Goal: Task Accomplishment & Management: Use online tool/utility

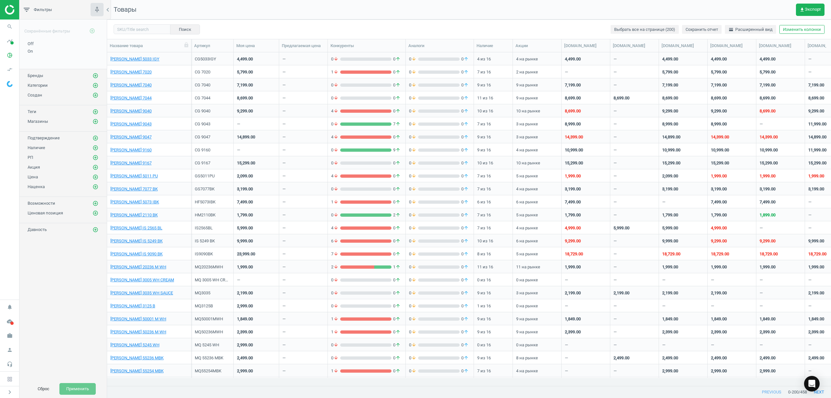
scroll to position [7, 6]
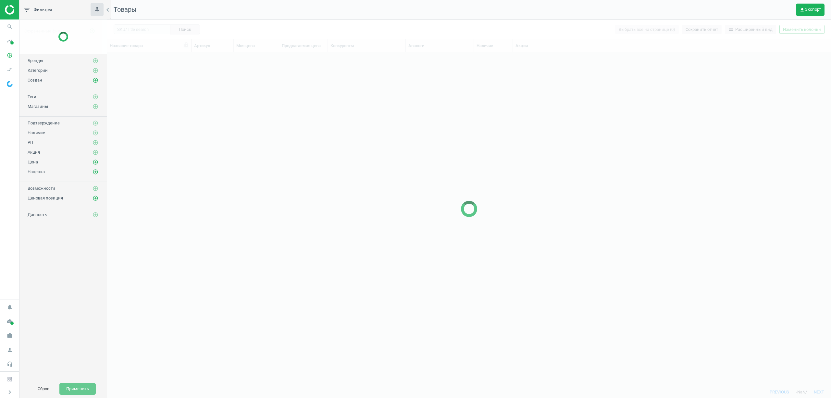
scroll to position [320, 717]
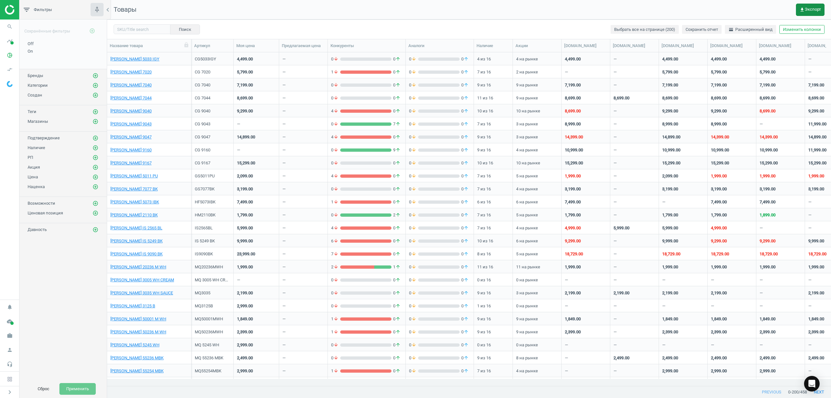
click at [816, 8] on span "get_app Экспорт" at bounding box center [809, 9] width 21 height 5
click at [744, 51] on button "insert_drive_file Отчет (Excel)" at bounding box center [767, 49] width 113 height 12
click at [139, 26] on input "text" at bounding box center [142, 29] width 57 height 10
click at [7, 26] on icon "search" at bounding box center [10, 26] width 12 height 12
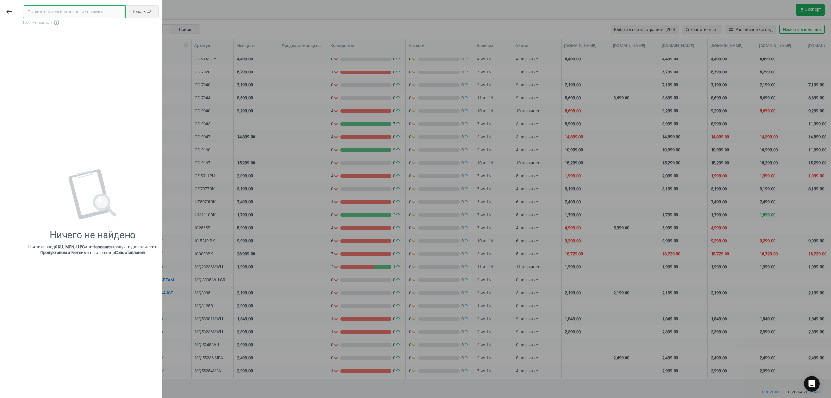
paste input "DeLonghi EC 885 GY"
type input "DeLonghi EC 885 GY"
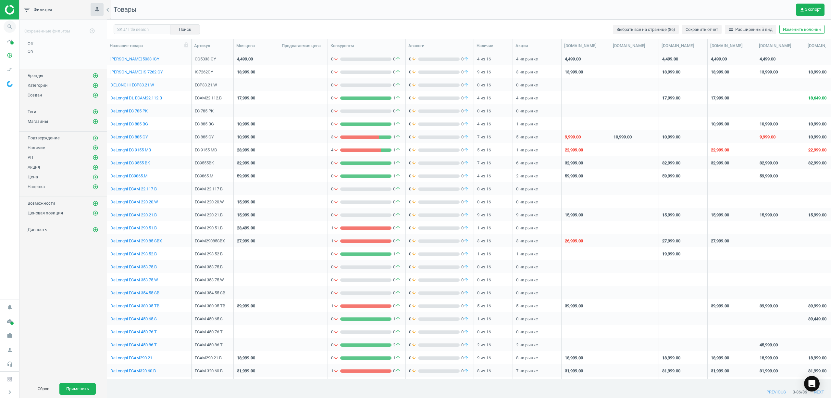
click at [1, 22] on span "search" at bounding box center [9, 26] width 19 height 14
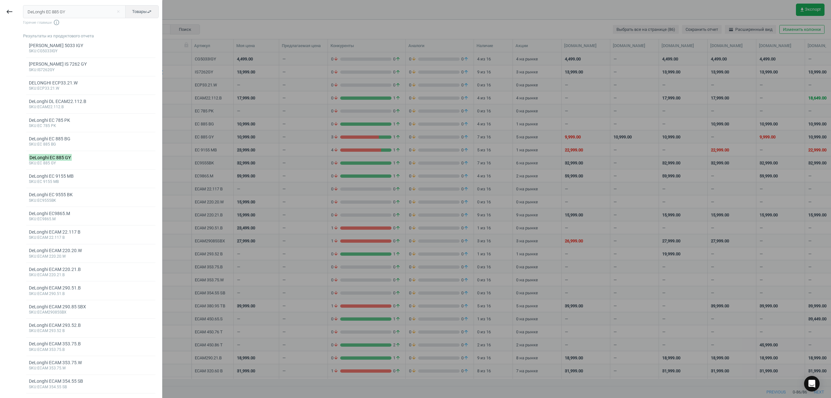
click at [3, 23] on div "keyboard_backspace" at bounding box center [9, 200] width 19 height 398
click at [80, 12] on input "DeLonghi EC 885 GY" at bounding box center [74, 11] width 103 height 13
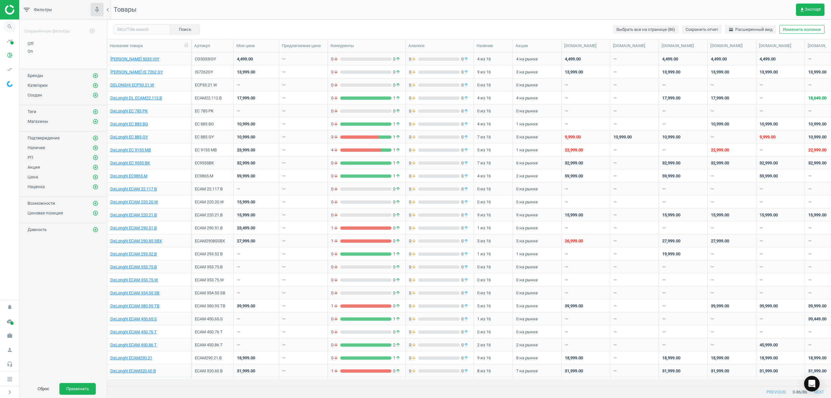
click at [11, 27] on icon "search" at bounding box center [10, 26] width 12 height 12
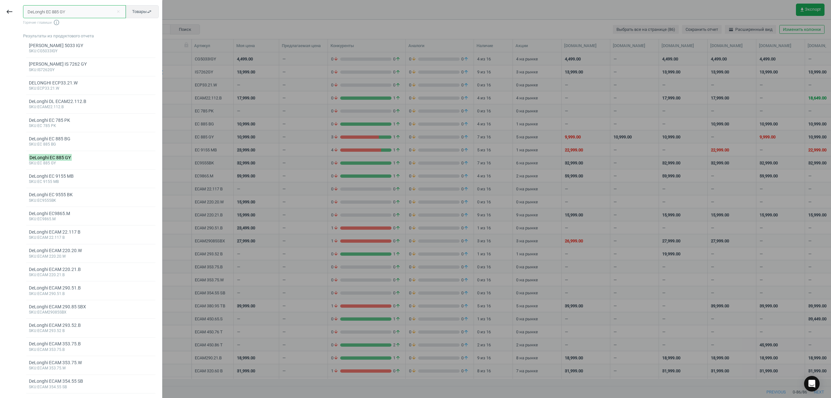
drag, startPoint x: 71, startPoint y: 11, endPoint x: 0, endPoint y: 12, distance: 70.8
click at [0, 12] on div "keyboard_backspace DeLonghi EC 885 GY close Товары swap_horiz Горячие главиши i…" at bounding box center [81, 200] width 162 height 398
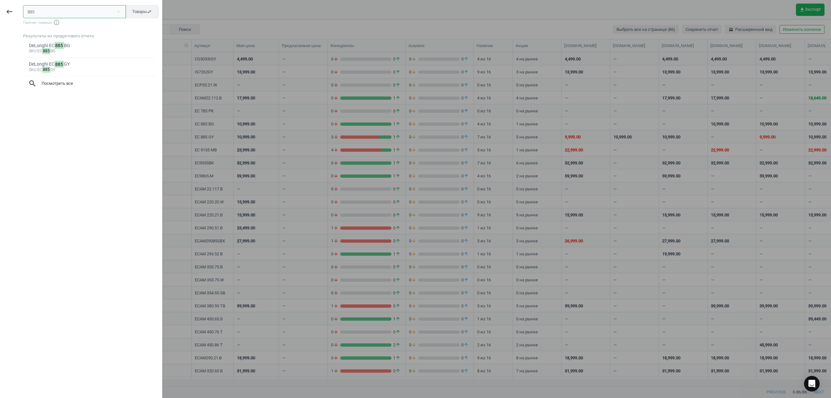
type input "885"
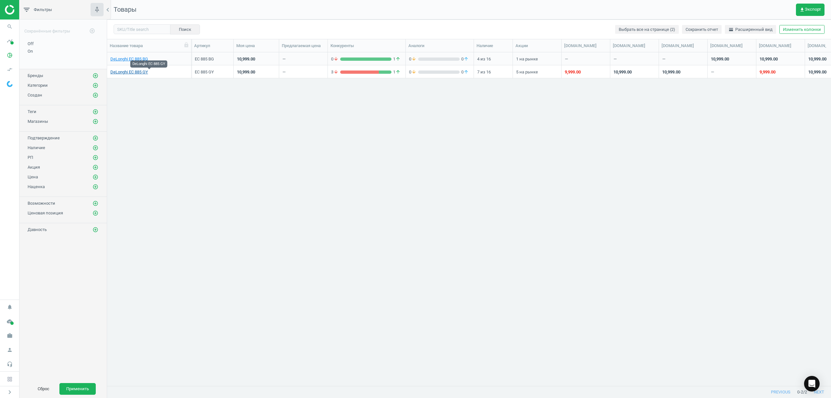
click at [129, 73] on link "DeLonghi EC 885 GY" at bounding box center [129, 72] width 38 height 6
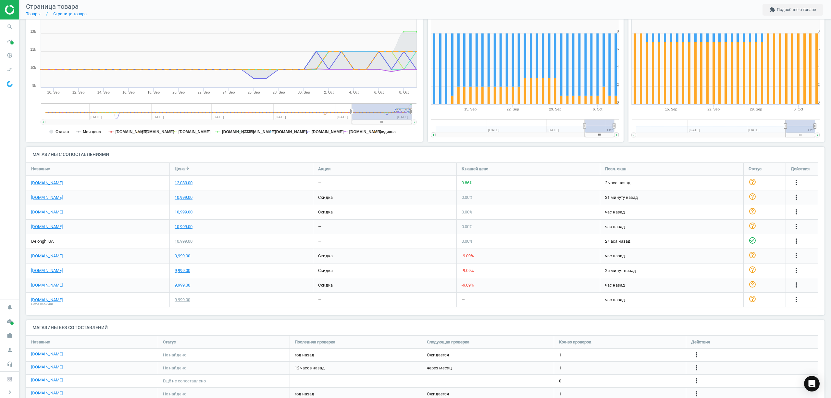
scroll to position [160, 0]
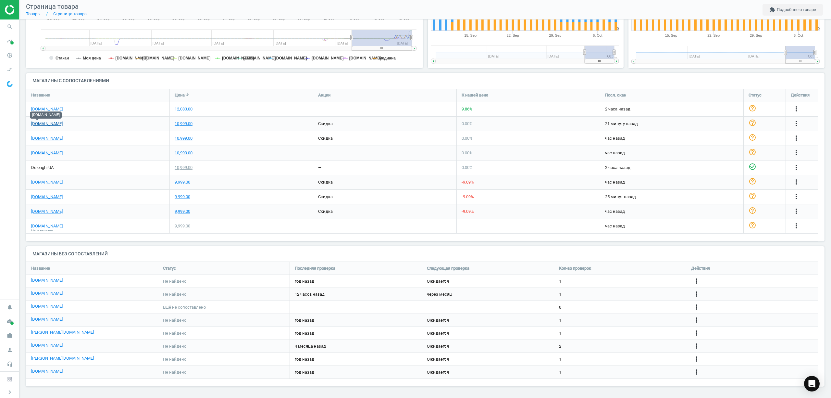
click at [38, 123] on link "[DOMAIN_NAME]" at bounding box center [46, 124] width 31 height 6
click at [36, 122] on link "[DOMAIN_NAME]" at bounding box center [46, 124] width 31 height 6
click at [8, 26] on icon "search" at bounding box center [10, 26] width 12 height 12
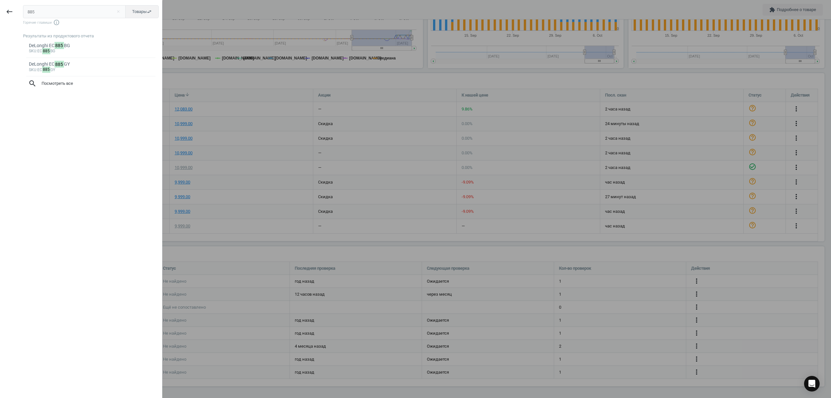
drag, startPoint x: 46, startPoint y: 13, endPoint x: 0, endPoint y: 8, distance: 46.1
click at [9, 12] on div "keyboard_backspace 885 close Товары swap_horiz Горячие главиши info_outline Рез…" at bounding box center [81, 200] width 162 height 398
type input "9155"
click at [36, 49] on div "sku :EC 9155 MB" at bounding box center [91, 51] width 124 height 5
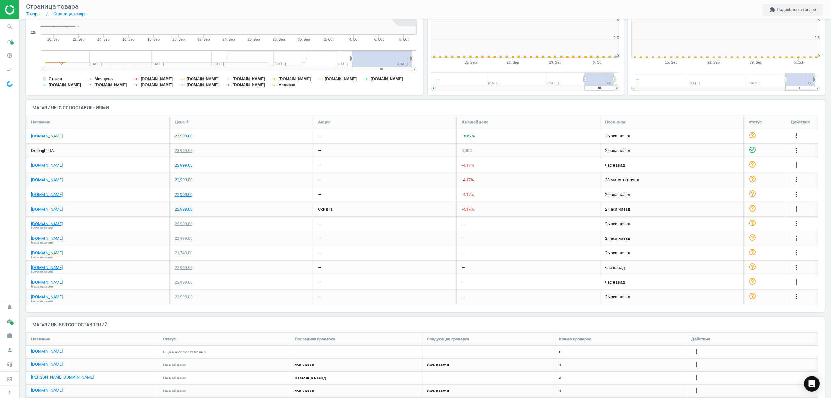
scroll to position [143, 208]
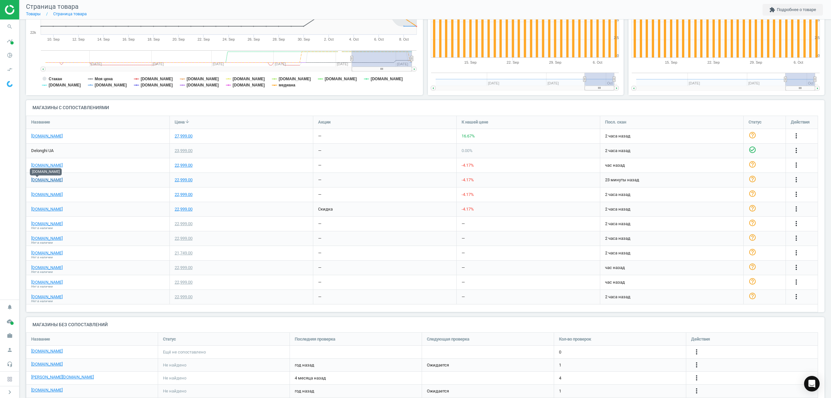
click at [36, 181] on link "[DOMAIN_NAME]" at bounding box center [46, 180] width 31 height 6
click at [8, 30] on icon "search" at bounding box center [10, 26] width 12 height 12
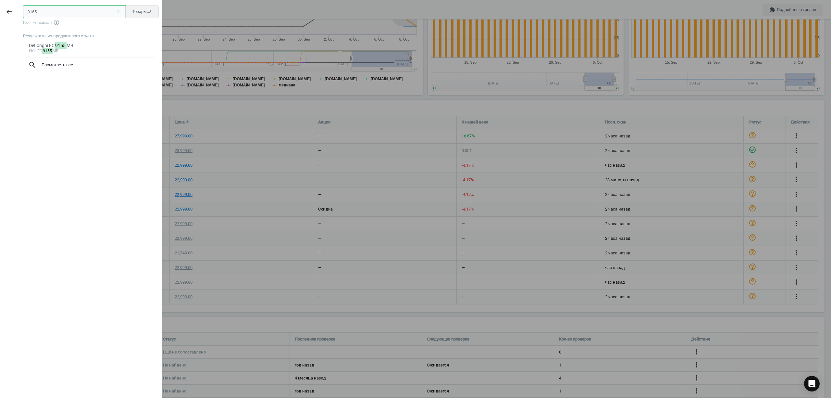
drag, startPoint x: 49, startPoint y: 13, endPoint x: 0, endPoint y: 7, distance: 49.7
click at [0, 7] on div "keyboard_backspace 9155 close Товары swap_horiz Горячие главиши info_outline Ре…" at bounding box center [81, 200] width 162 height 398
paste input "text"
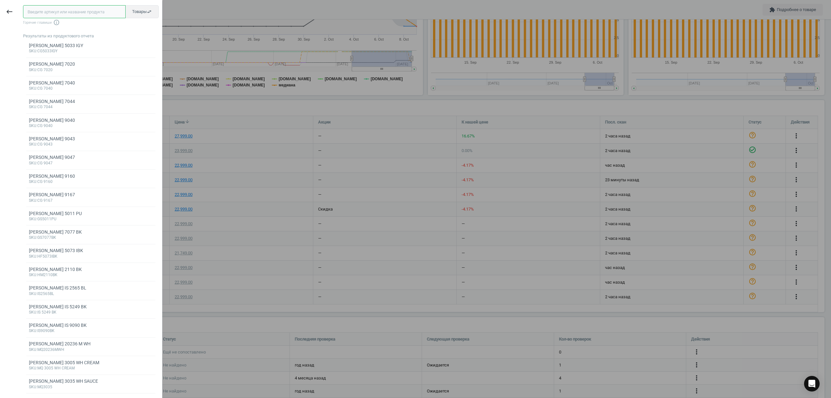
click at [63, 13] on input "text" at bounding box center [74, 11] width 103 height 13
click at [52, 9] on input "text" at bounding box center [74, 11] width 103 height 13
paste input "290.85 SBX"
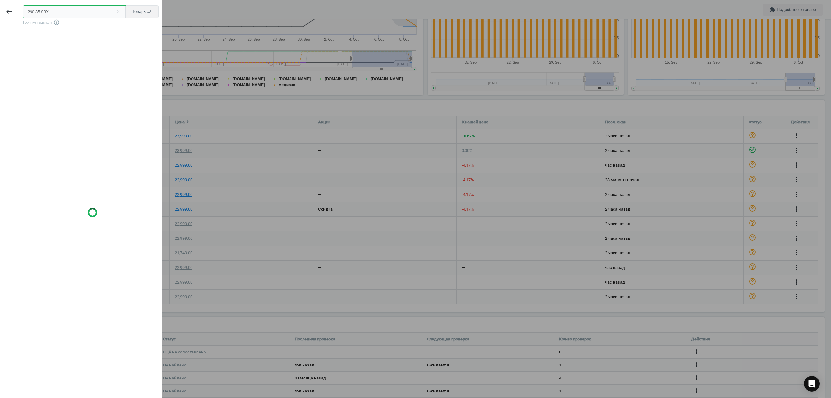
type input "290.85 SBX"
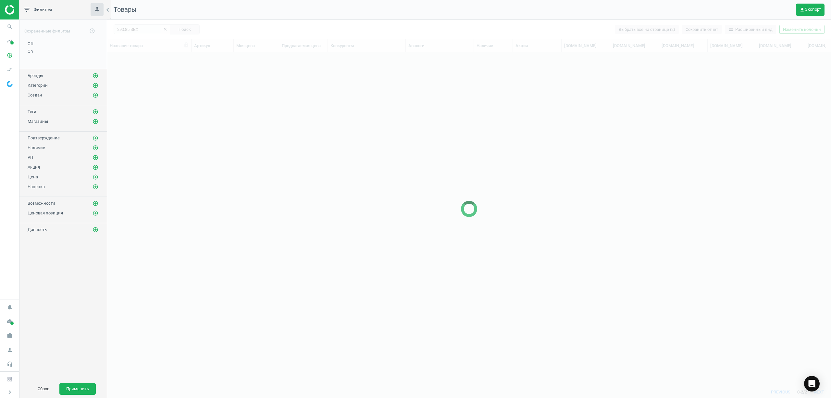
scroll to position [320, 717]
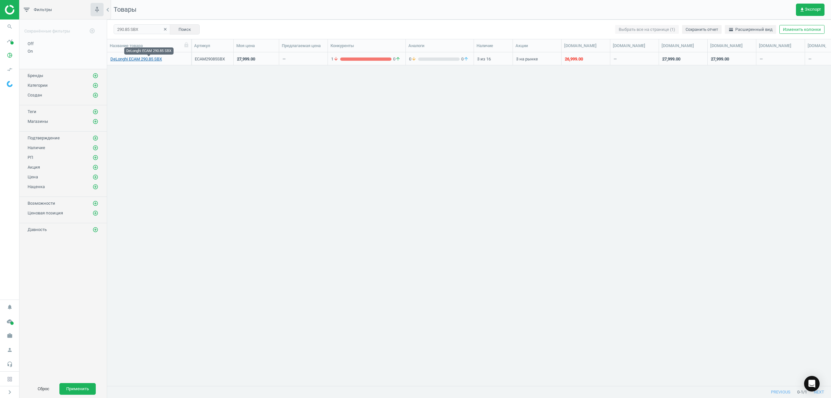
click at [134, 56] on link "DeLonghi ECAM 290.85 SBX" at bounding box center [136, 59] width 52 height 6
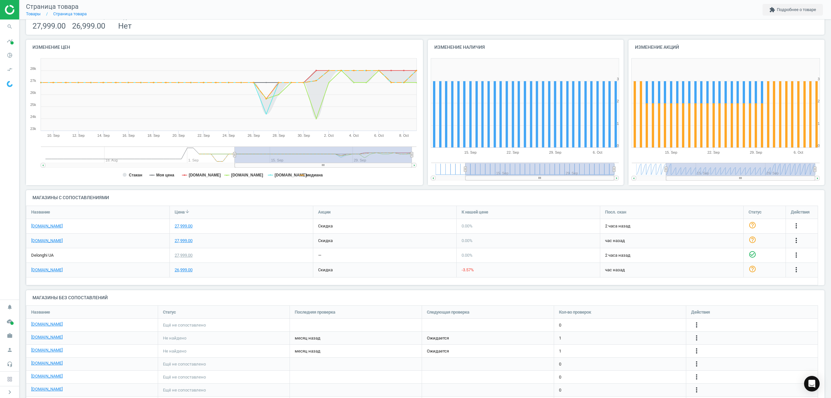
scroll to position [130, 0]
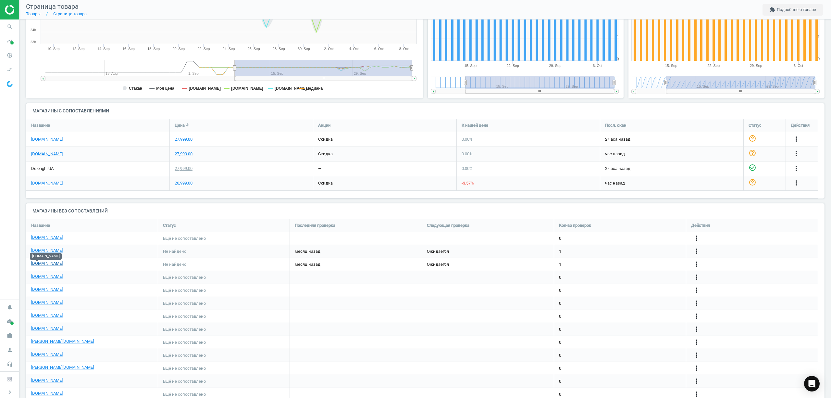
click at [38, 264] on link "[DOMAIN_NAME]" at bounding box center [46, 263] width 31 height 6
click at [10, 29] on icon "search" at bounding box center [10, 26] width 12 height 12
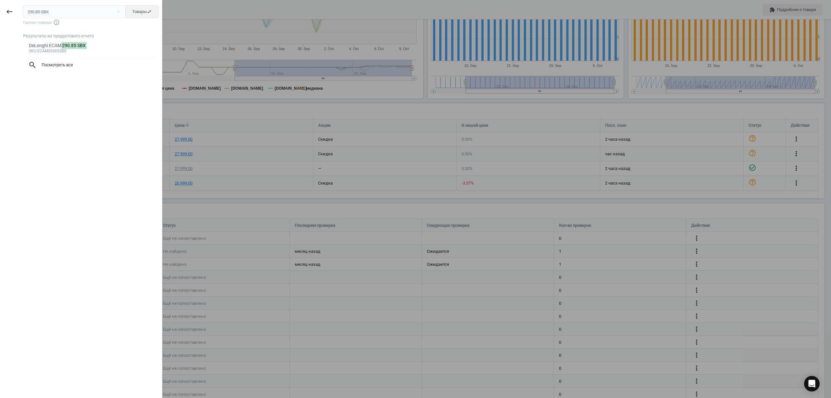
drag, startPoint x: 60, startPoint y: 11, endPoint x: 0, endPoint y: 10, distance: 60.1
click at [0, 10] on div "keyboard_backspace 290.85 SBX close Товары swap_horiz Горячие главиши info_outl…" at bounding box center [81, 200] width 162 height 398
type input "Утюг Braun SI7149WB"
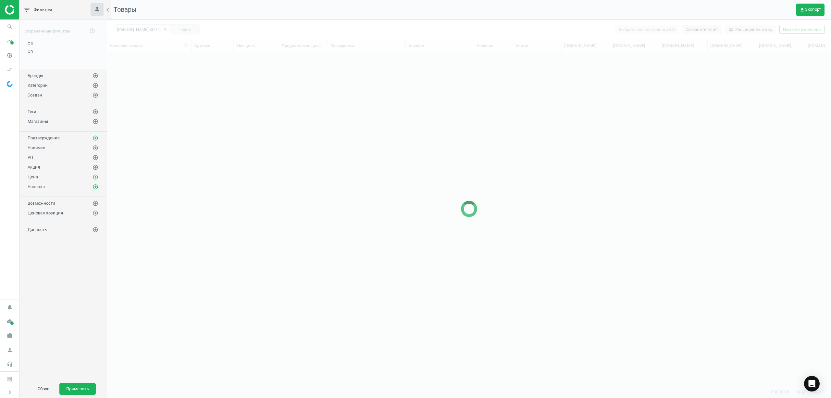
scroll to position [320, 717]
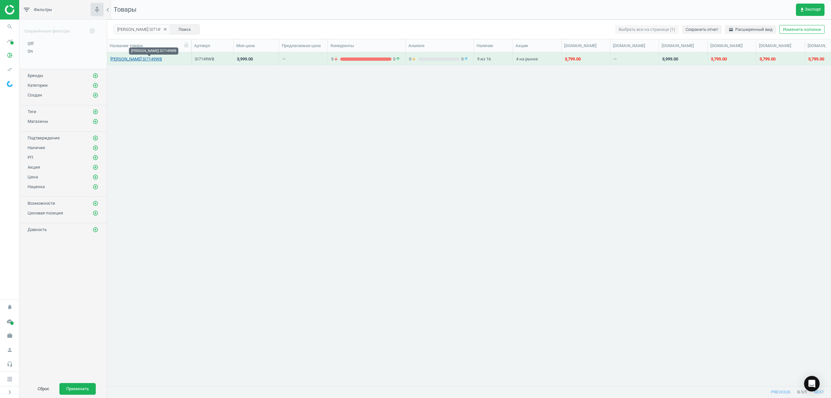
click at [143, 58] on link "Утюг Braun SI7149WB" at bounding box center [136, 59] width 52 height 6
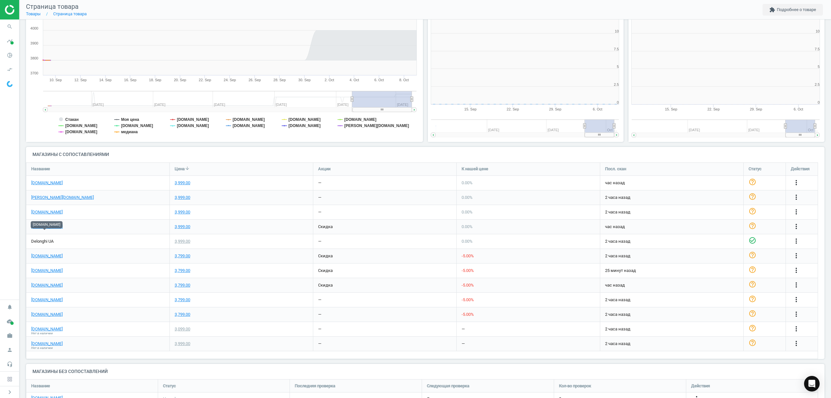
scroll to position [143, 208]
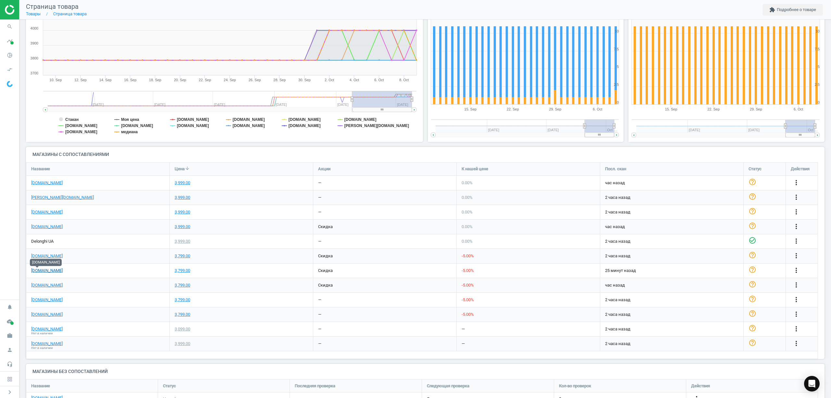
click at [36, 271] on link "[DOMAIN_NAME]" at bounding box center [46, 270] width 31 height 6
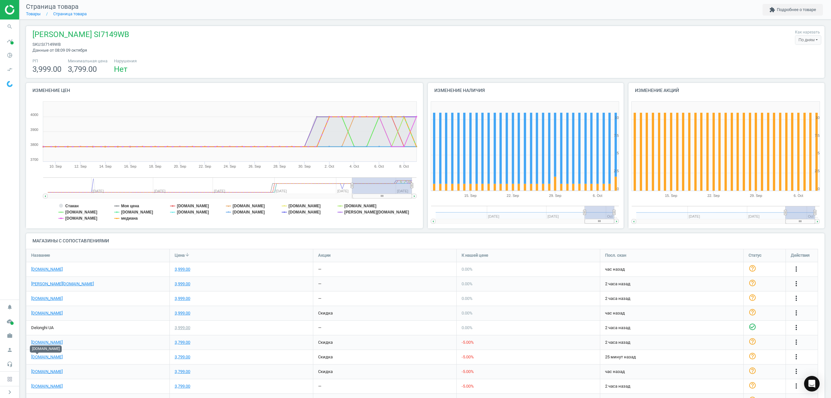
scroll to position [86, 0]
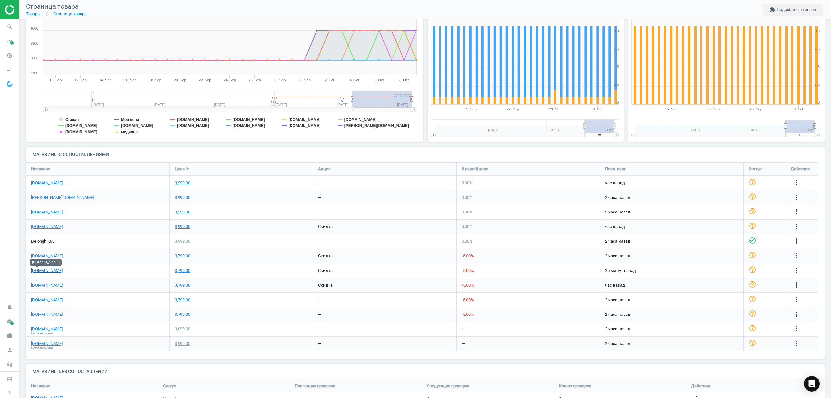
click at [39, 270] on link "[DOMAIN_NAME]" at bounding box center [46, 270] width 31 height 6
click at [11, 55] on icon "pie_chart_outlined" at bounding box center [10, 55] width 12 height 12
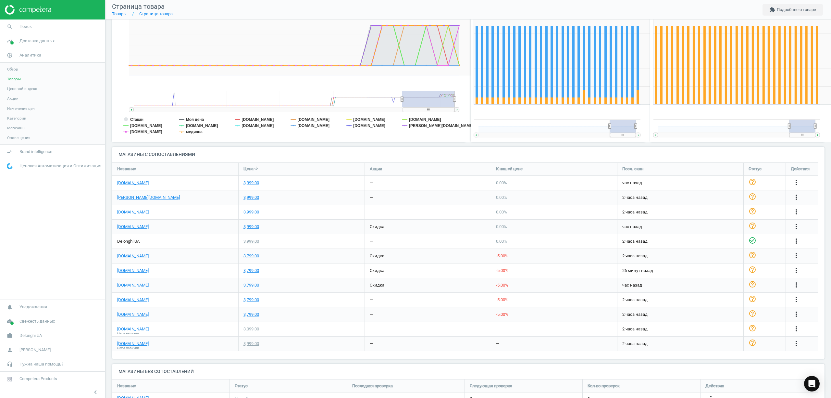
scroll to position [3, 3]
click at [18, 79] on span "Товары" at bounding box center [14, 78] width 14 height 5
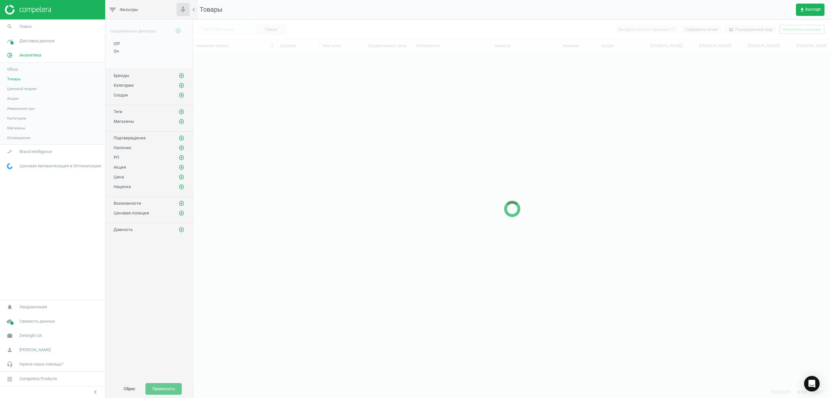
scroll to position [320, 631]
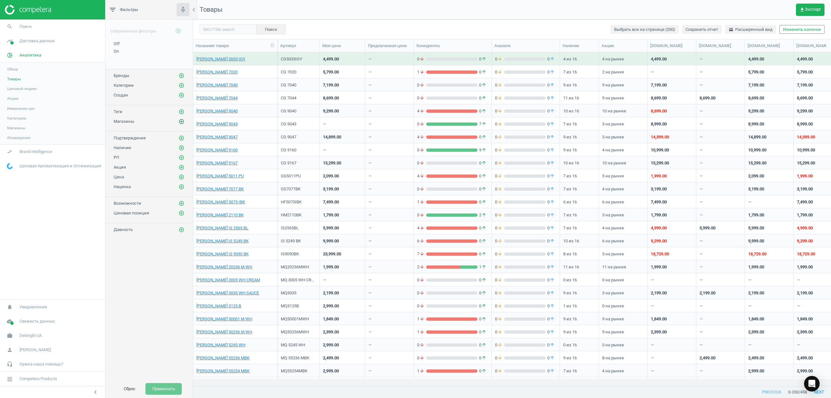
click at [182, 122] on icon "add_circle_outline" at bounding box center [182, 121] width 6 height 6
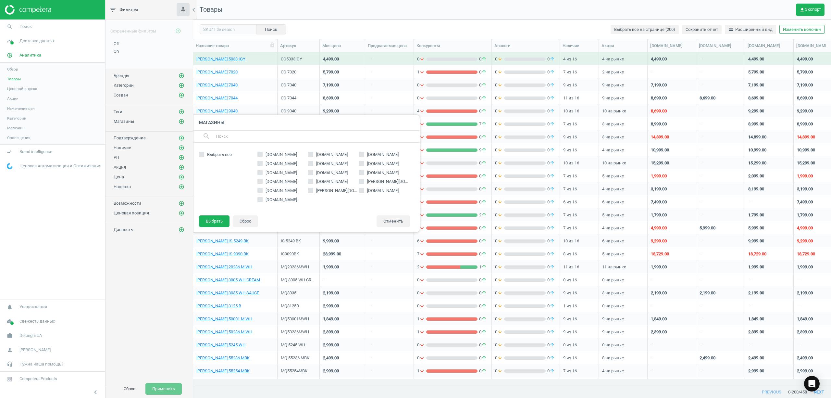
click at [365, 162] on label "[DOMAIN_NAME]" at bounding box center [384, 164] width 51 height 6
click at [364, 162] on input "[DOMAIN_NAME]" at bounding box center [361, 163] width 4 height 4
checkbox input "true"
click at [220, 221] on button "Выбрать" at bounding box center [214, 221] width 31 height 12
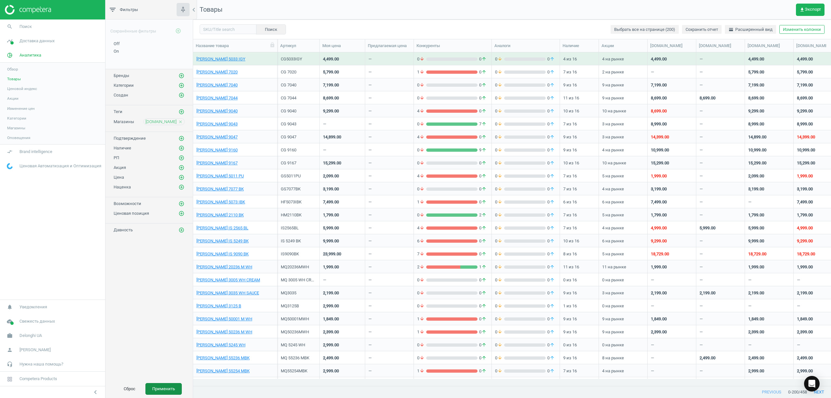
click at [167, 387] on button "Применить" at bounding box center [163, 389] width 36 height 12
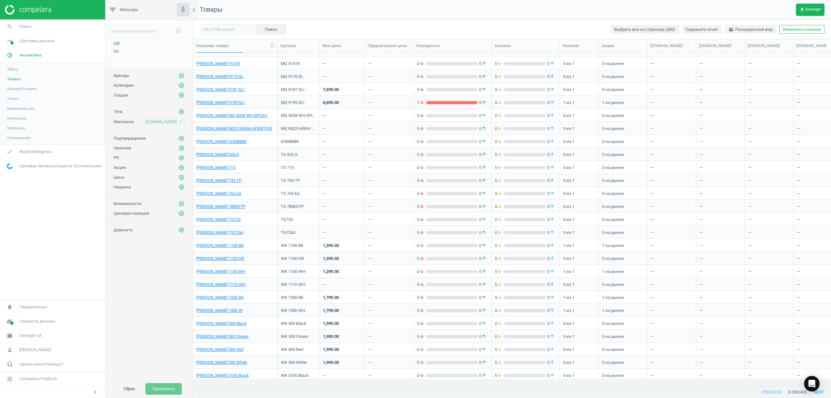
scroll to position [1082, 0]
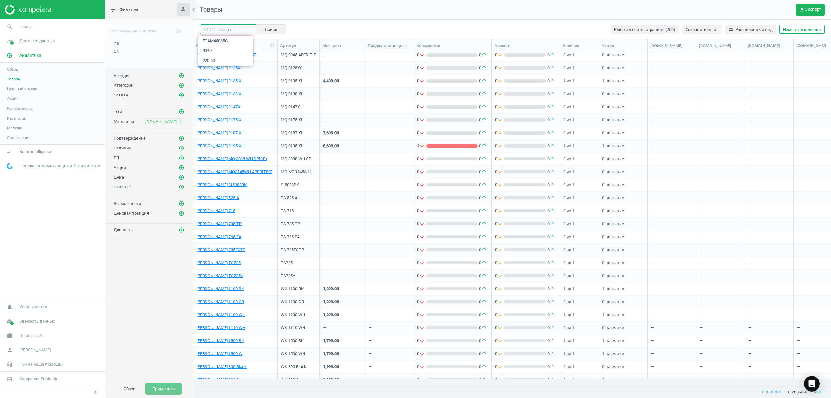
click at [226, 29] on input "text" at bounding box center [228, 29] width 57 height 10
type input "7149"
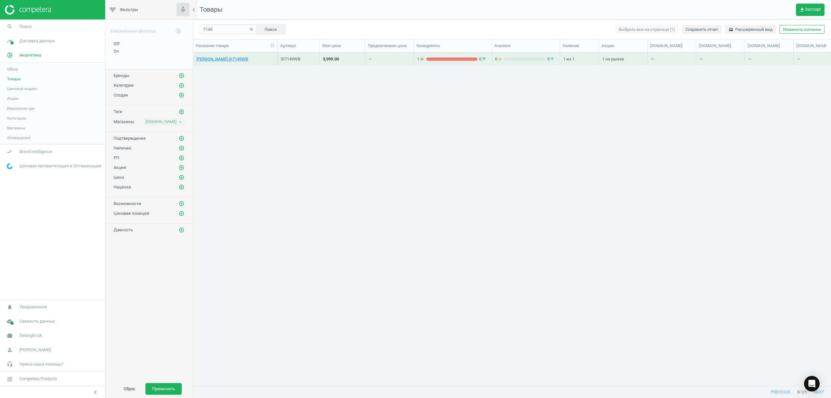
click at [333, 71] on div "Утюг Braun SI7149WB SI7149WB 3,999.00 — 1 arrow_downward 0 arrow_upward 0 arrow…" at bounding box center [512, 215] width 638 height 326
drag, startPoint x: 284, startPoint y: 61, endPoint x: 368, endPoint y: 59, distance: 83.5
drag, startPoint x: 368, startPoint y: 59, endPoint x: 321, endPoint y: 90, distance: 56.0
click at [321, 90] on div "Утюг Braun SI7149WB SI7149WB 3,999.00 — 1 arrow_downward 0 arrow_upward 0 arrow…" at bounding box center [512, 215] width 638 height 326
click at [213, 60] on link "Утюг Braun SI7149WB" at bounding box center [222, 59] width 52 height 6
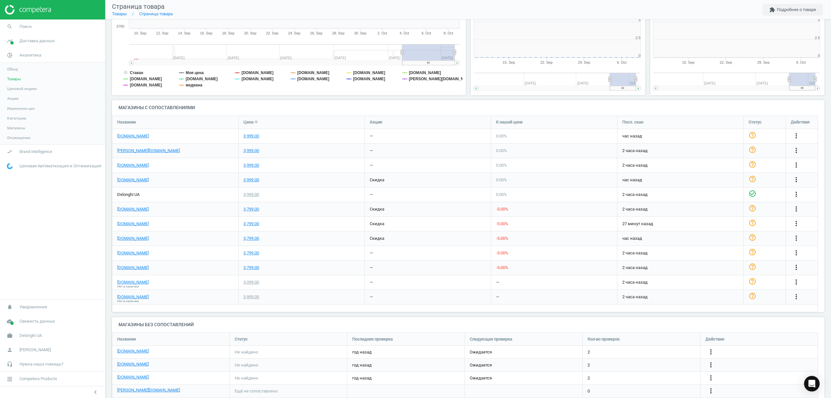
scroll to position [143, 186]
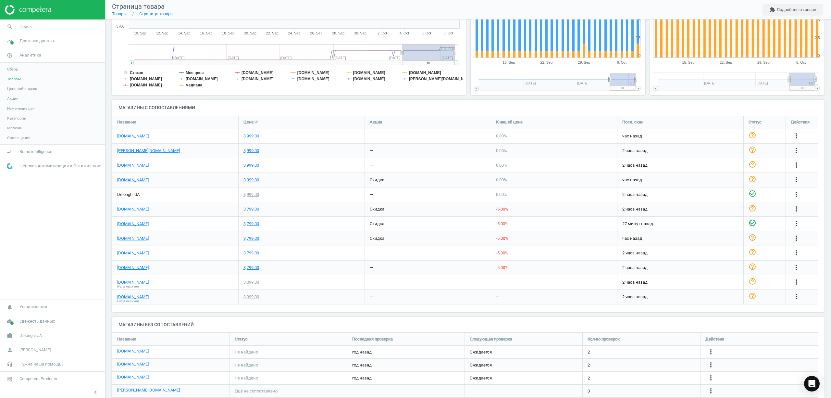
click at [750, 222] on icon "check_circle_outline" at bounding box center [753, 223] width 8 height 8
click at [780, 221] on div "check_circle_outline" at bounding box center [765, 224] width 42 height 14
click at [751, 208] on icon "check_circle_outline" at bounding box center [753, 208] width 8 height 8
click at [747, 222] on div "check_circle_outline" at bounding box center [765, 224] width 42 height 14
click at [797, 209] on icon "more_vert" at bounding box center [796, 209] width 8 height 8
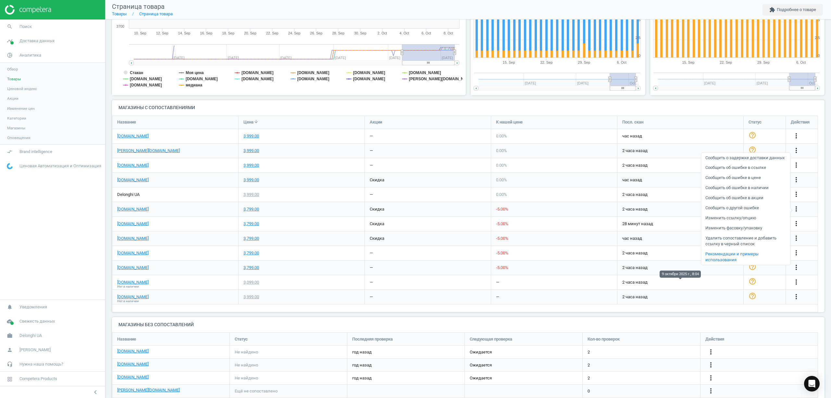
click at [726, 282] on span "2 часа назад" at bounding box center [680, 282] width 116 height 6
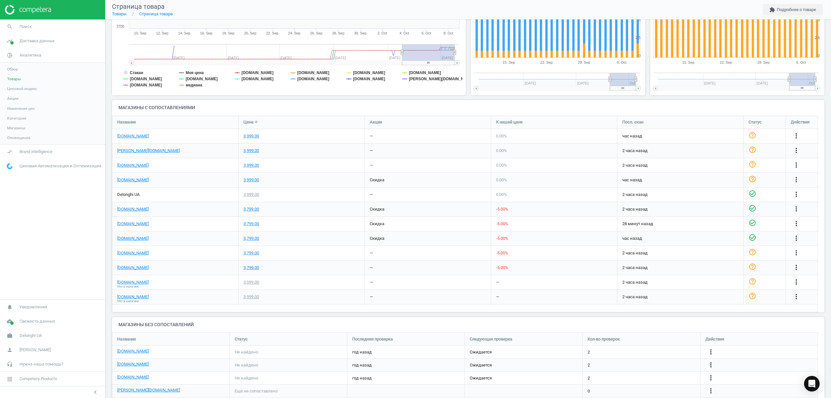
click at [752, 239] on icon "check_circle_outline" at bounding box center [753, 237] width 8 height 8
click at [752, 251] on icon "check_circle_outline" at bounding box center [753, 252] width 8 height 8
click at [752, 266] on icon "check_circle_outline" at bounding box center [753, 267] width 8 height 8
click at [752, 279] on icon "check_circle_outline" at bounding box center [753, 281] width 8 height 8
click at [752, 292] on icon "help_outline" at bounding box center [753, 296] width 8 height 8
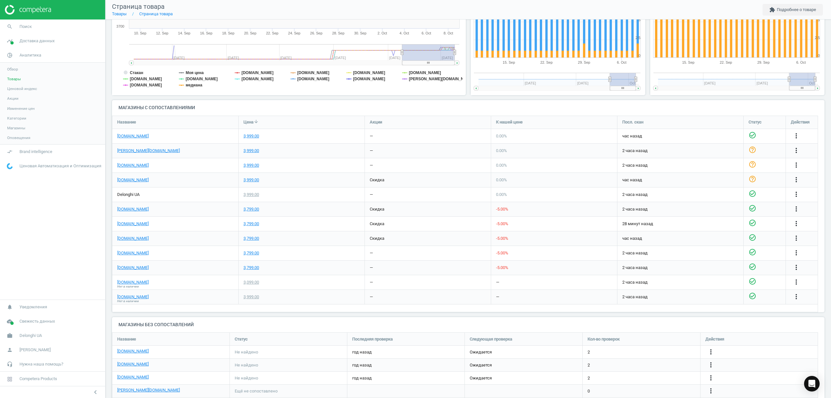
click at [750, 134] on icon "check_circle_outline" at bounding box center [753, 135] width 8 height 8
click at [753, 151] on icon "check_circle_outline" at bounding box center [753, 150] width 8 height 8
click at [754, 163] on icon "check_circle_outline" at bounding box center [753, 164] width 8 height 8
click at [755, 179] on icon "check_circle_outline" at bounding box center [753, 179] width 8 height 8
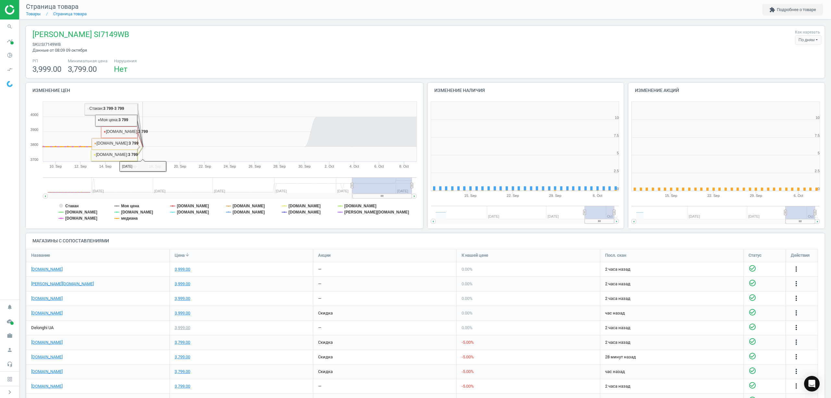
scroll to position [143, 208]
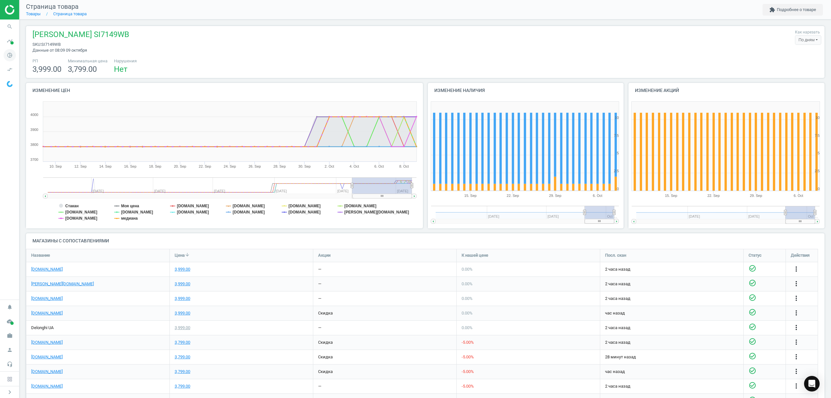
click at [9, 52] on icon "pie_chart_outlined" at bounding box center [10, 55] width 12 height 12
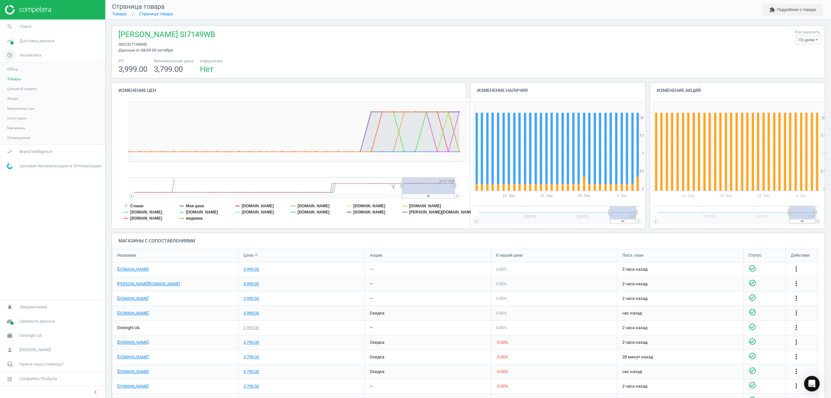
scroll to position [0, 0]
click at [18, 70] on span "Обзор" at bounding box center [12, 69] width 11 height 5
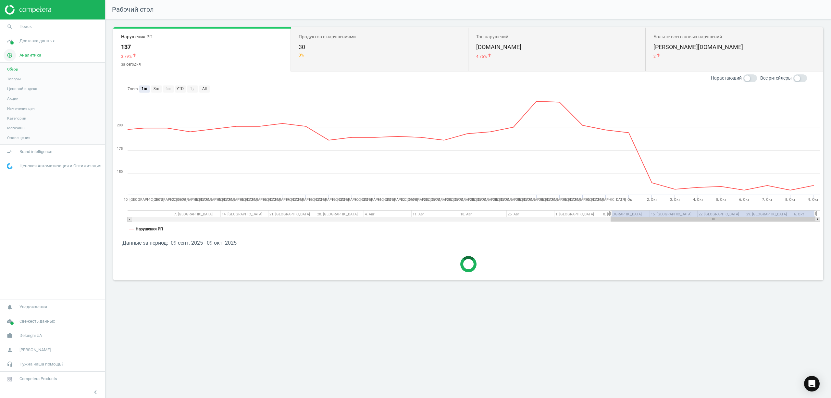
click at [34, 57] on span "Аналитика" at bounding box center [30, 55] width 22 height 6
click at [34, 42] on span "Доставка данных" at bounding box center [36, 41] width 35 height 6
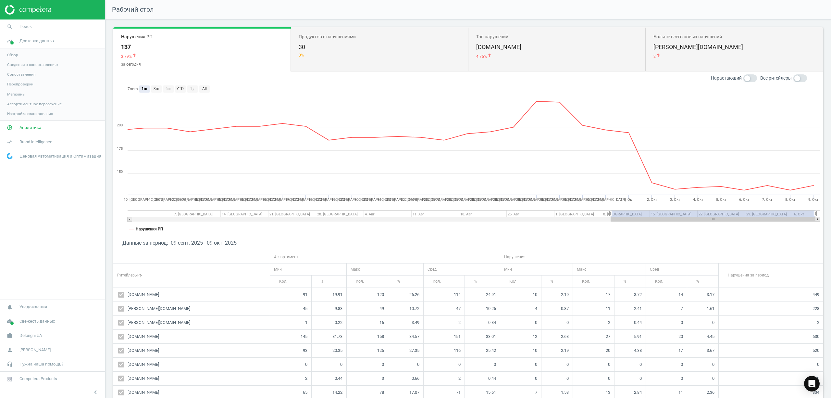
click at [14, 56] on span "Обзор" at bounding box center [12, 54] width 11 height 5
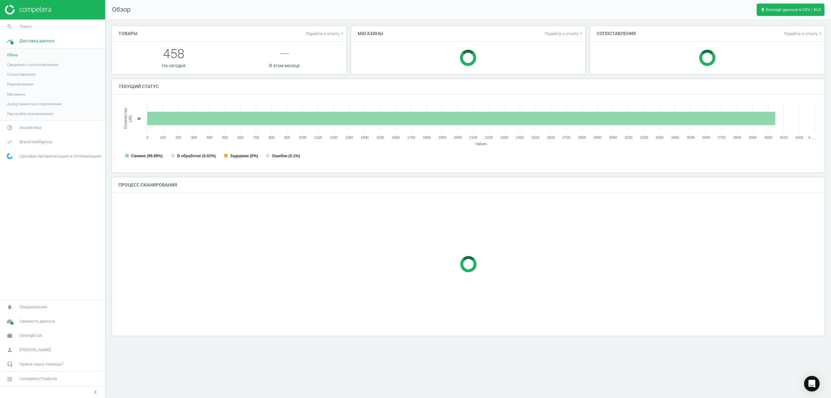
scroll to position [143, 713]
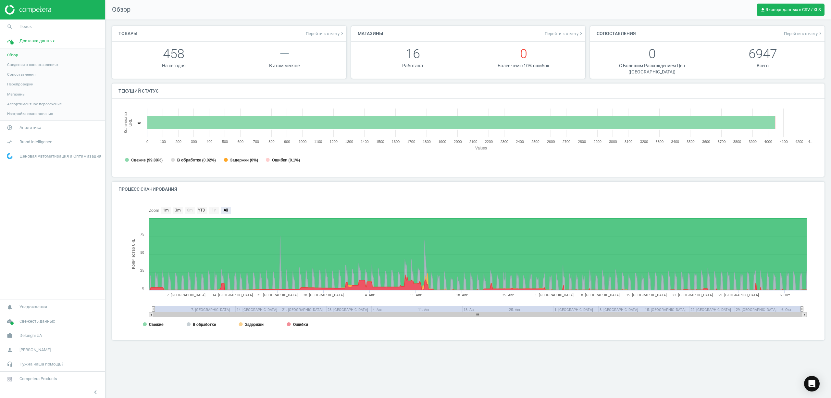
click at [23, 74] on span "Сопоставления" at bounding box center [21, 74] width 28 height 5
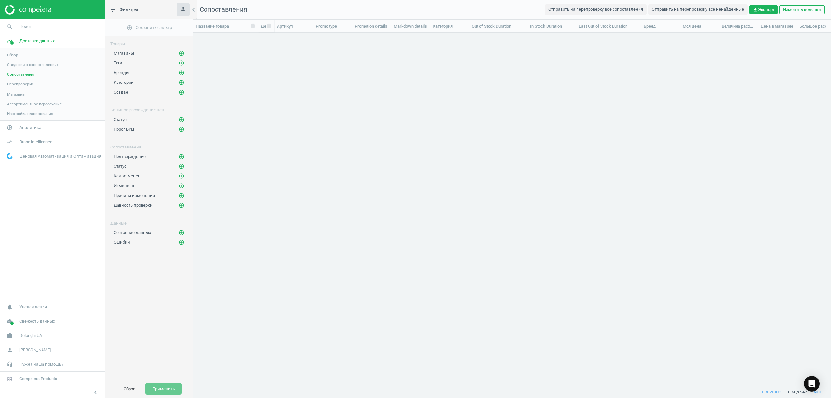
scroll to position [339, 631]
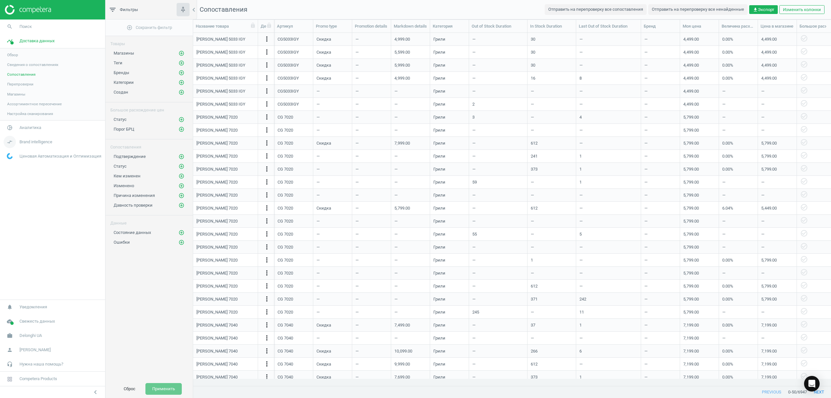
click at [35, 144] on span "Brand intelligence" at bounding box center [35, 142] width 33 height 6
click at [30, 56] on span "Аналитика" at bounding box center [30, 55] width 22 height 6
click at [15, 73] on link "Обзор" at bounding box center [52, 69] width 105 height 10
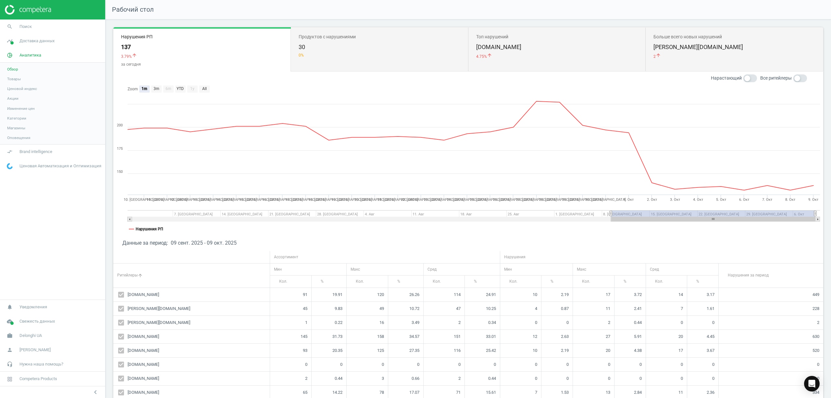
click at [15, 77] on span "Товары" at bounding box center [14, 78] width 14 height 5
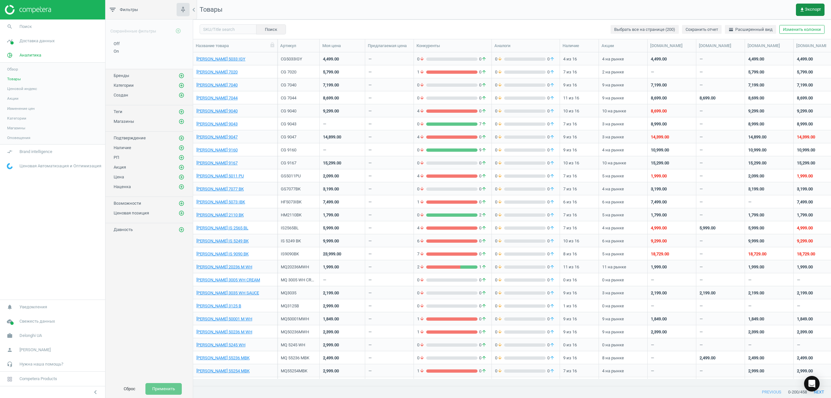
click at [803, 8] on icon "get_app" at bounding box center [801, 9] width 5 height 5
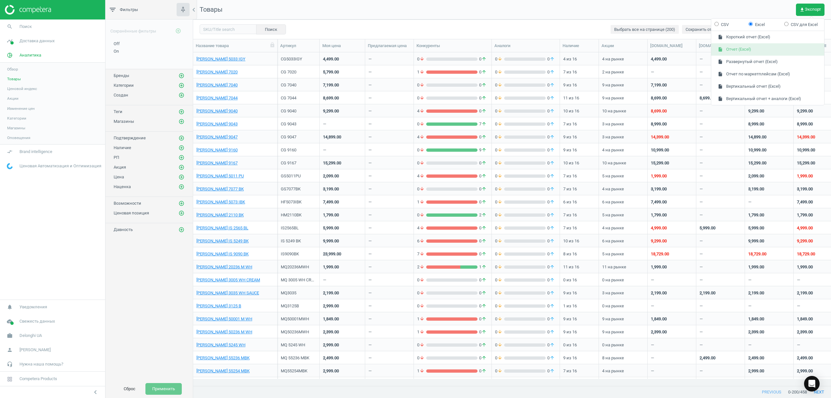
click at [741, 50] on button "insert_drive_file Отчет (Excel)" at bounding box center [767, 49] width 113 height 12
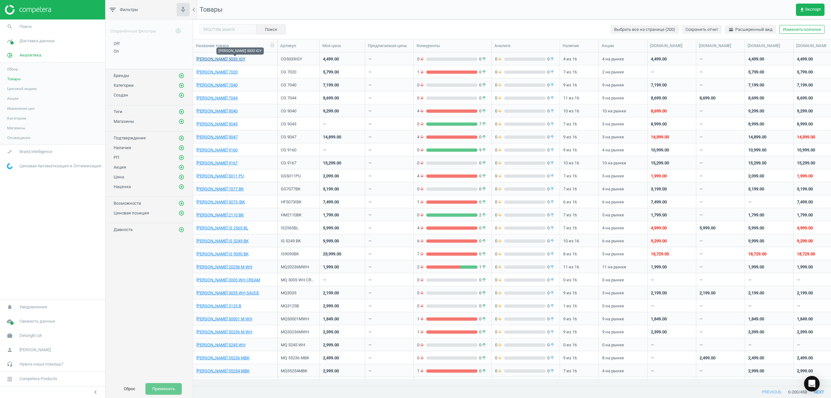
click at [222, 59] on link "[PERSON_NAME] 5033 IGY" at bounding box center [220, 59] width 49 height 6
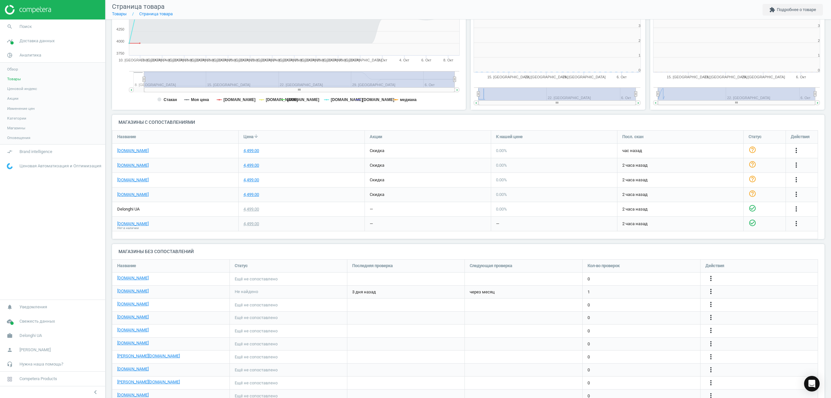
scroll to position [143, 186]
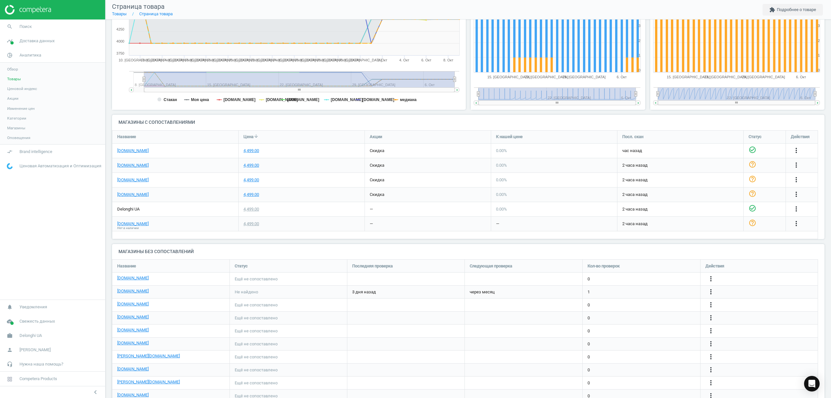
click at [755, 149] on icon "check_circle_outline" at bounding box center [753, 150] width 8 height 8
click at [755, 167] on icon "check_circle_outline" at bounding box center [753, 164] width 8 height 8
click at [754, 180] on icon "check_circle_outline" at bounding box center [753, 179] width 8 height 8
click at [752, 194] on icon "help_outline" at bounding box center [753, 194] width 8 height 8
click at [751, 224] on icon "check_circle_outline" at bounding box center [753, 223] width 8 height 8
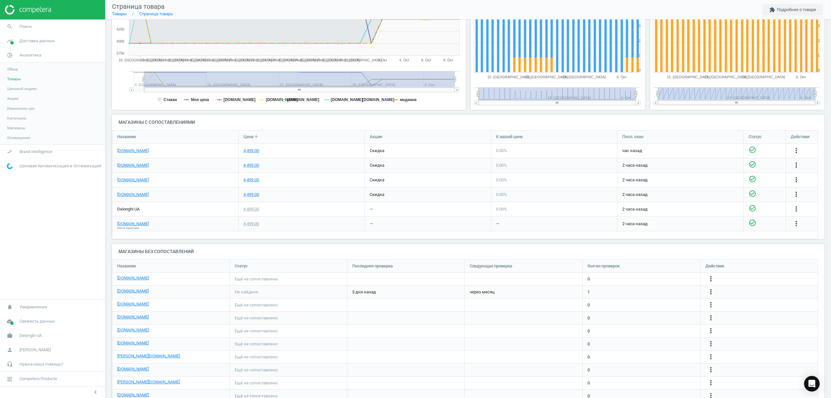
click at [757, 135] on span "Статус" at bounding box center [755, 137] width 13 height 6
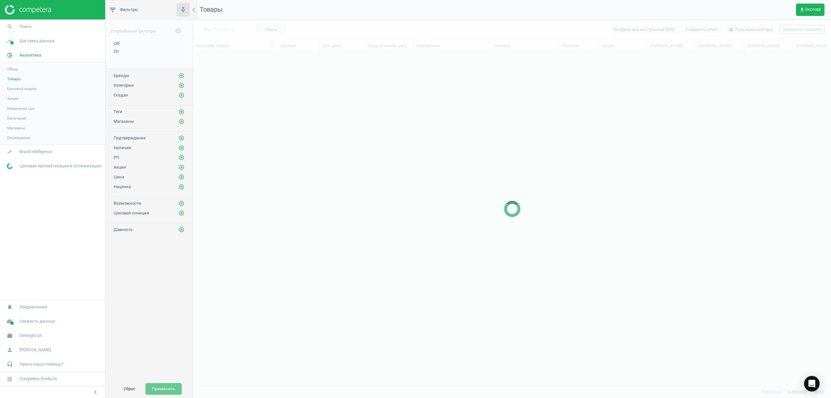
scroll to position [320, 631]
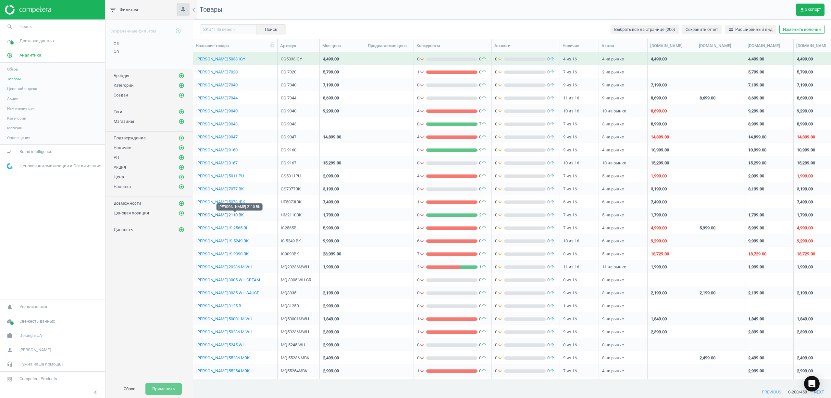
click at [223, 215] on link "[PERSON_NAME] 2110 BK" at bounding box center [219, 215] width 47 height 6
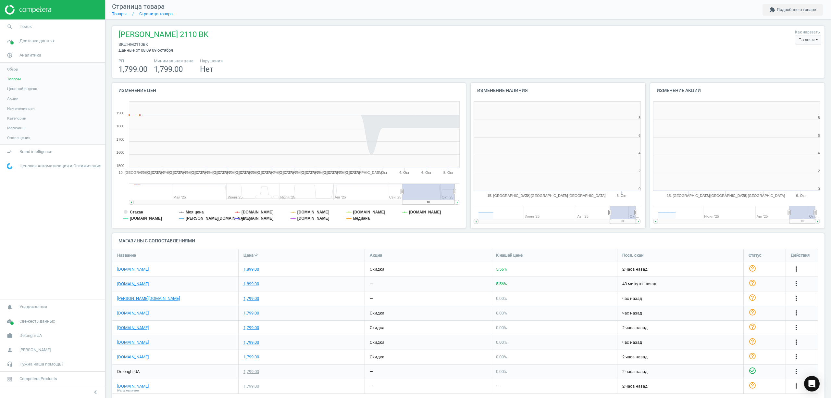
scroll to position [3, 3]
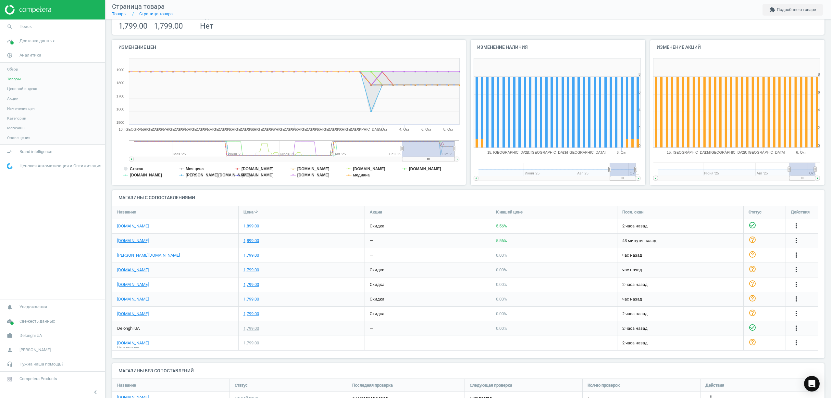
drag, startPoint x: 754, startPoint y: 225, endPoint x: 773, endPoint y: 226, distance: 19.2
click at [773, 226] on div "check_circle_outline" at bounding box center [765, 226] width 42 height 14
drag, startPoint x: 752, startPoint y: 222, endPoint x: 775, endPoint y: 227, distance: 23.7
click at [775, 227] on div "help_outline" at bounding box center [765, 226] width 42 height 14
click at [795, 225] on icon "more_vert" at bounding box center [796, 226] width 8 height 8
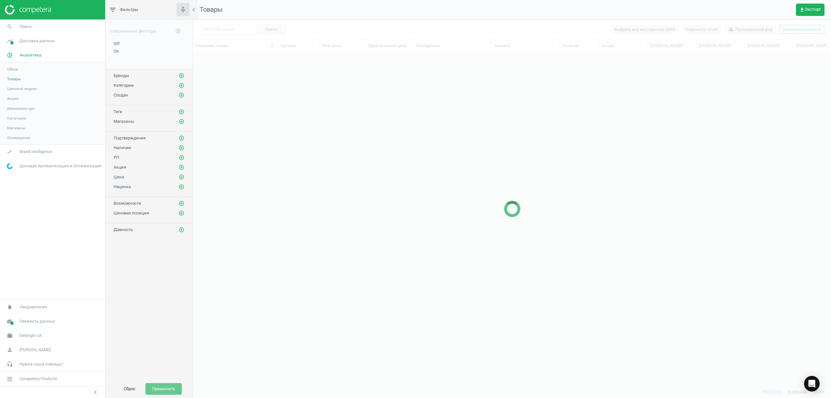
scroll to position [320, 631]
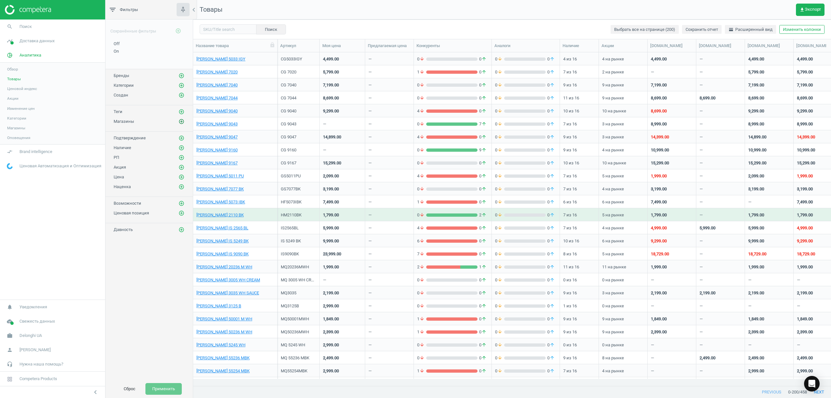
click at [181, 121] on icon "add_circle_outline" at bounding box center [182, 121] width 6 height 6
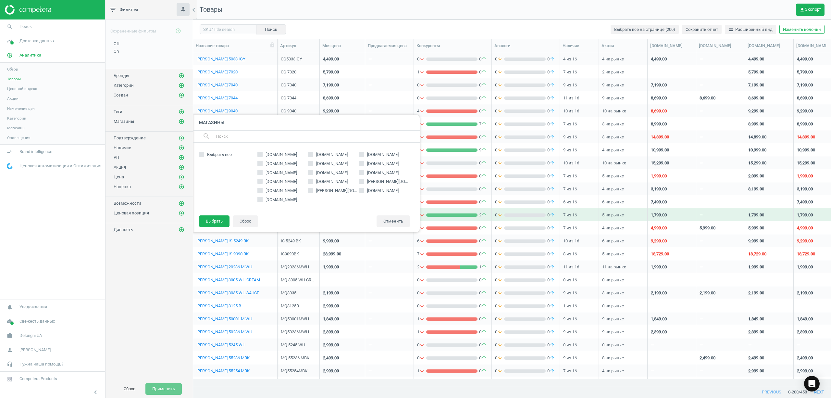
click at [370, 163] on span "[DOMAIN_NAME]" at bounding box center [383, 164] width 34 height 6
click at [364, 163] on input "[DOMAIN_NAME]" at bounding box center [361, 163] width 4 height 4
checkbox input "true"
click at [208, 219] on button "Выбрать" at bounding box center [214, 221] width 31 height 12
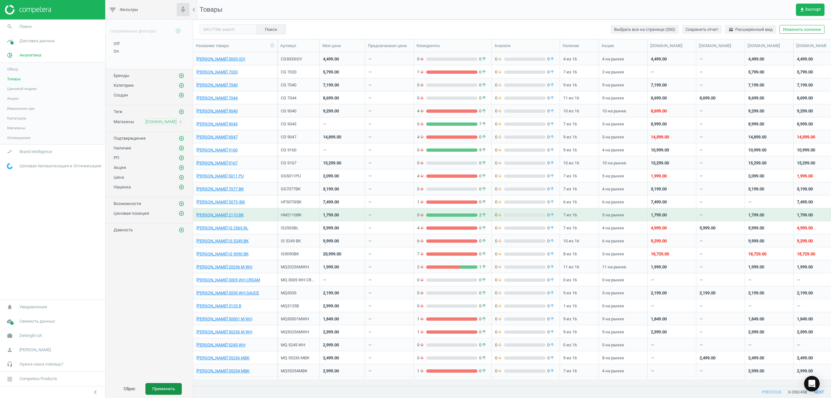
click at [173, 394] on button "Применить" at bounding box center [163, 389] width 36 height 12
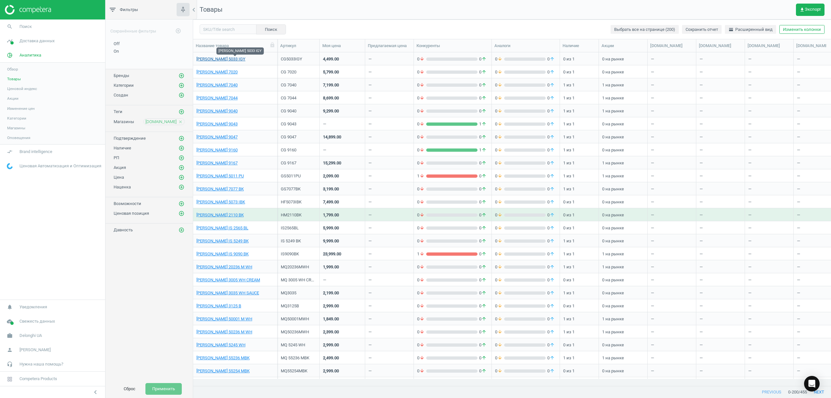
click at [218, 60] on link "[PERSON_NAME] 5033 IGY" at bounding box center [220, 59] width 49 height 6
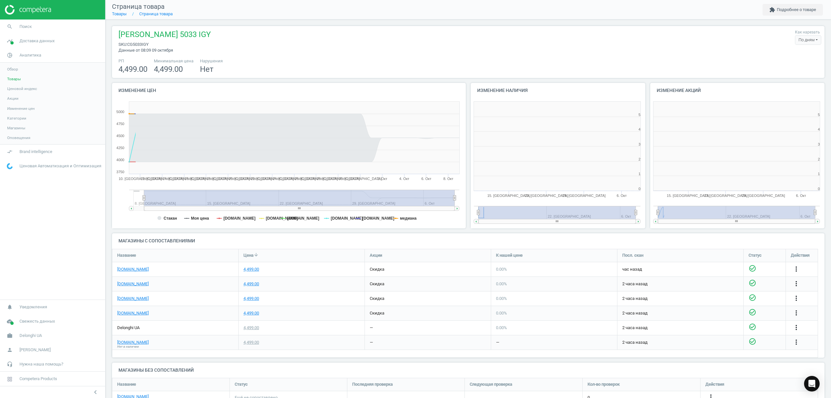
scroll to position [3, 3]
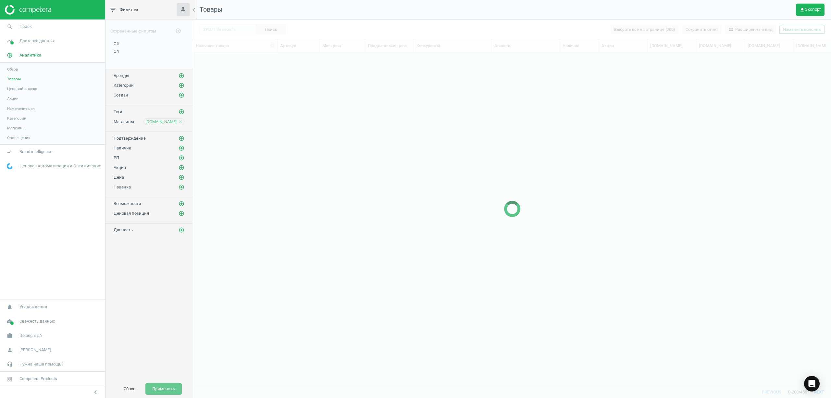
scroll to position [320, 631]
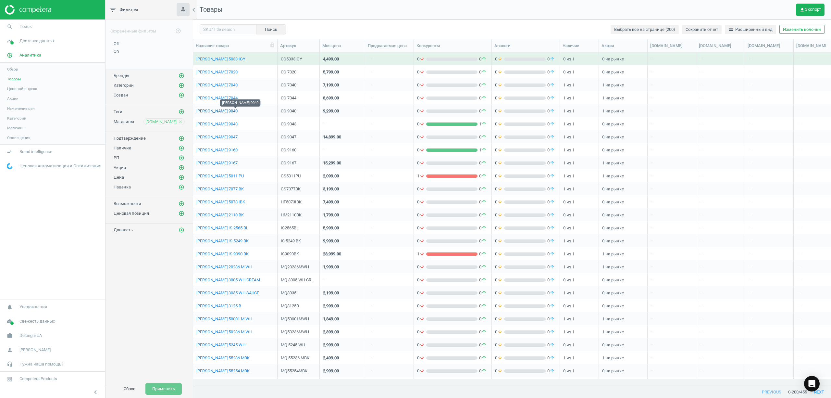
click at [214, 113] on link "[PERSON_NAME] 9040" at bounding box center [216, 111] width 41 height 6
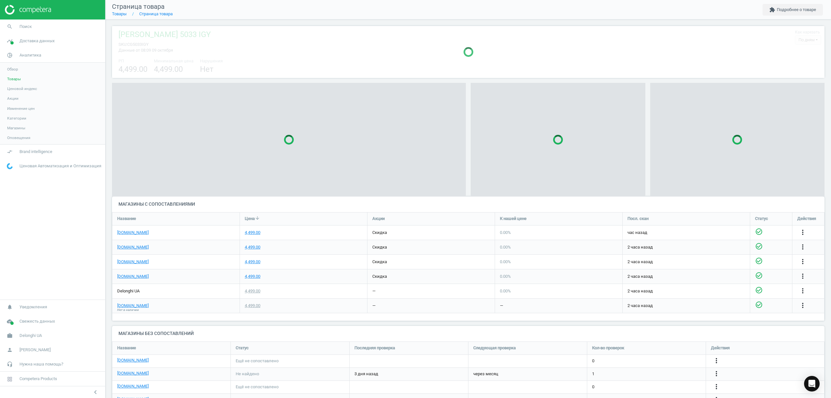
scroll to position [177, 719]
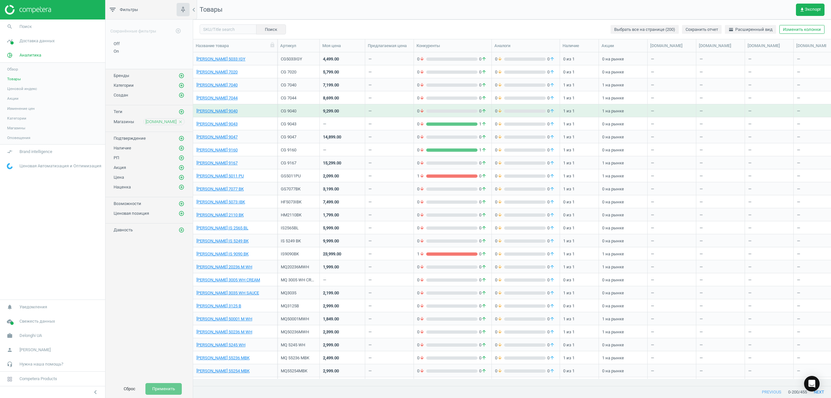
scroll to position [86, 0]
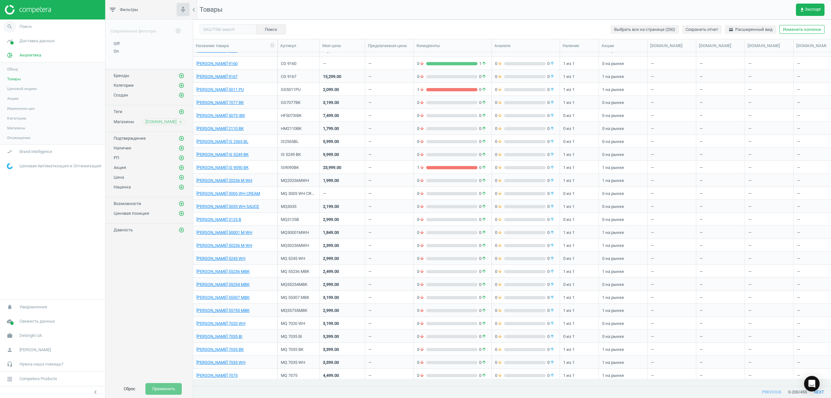
click at [20, 27] on span "Поиск" at bounding box center [25, 27] width 12 height 6
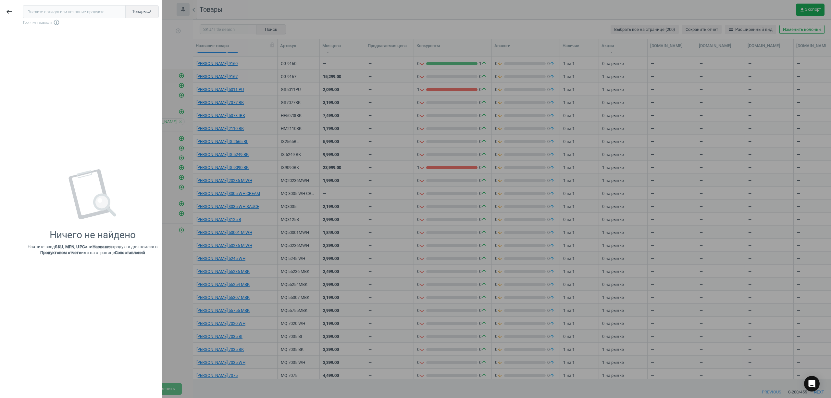
scroll to position [52, 0]
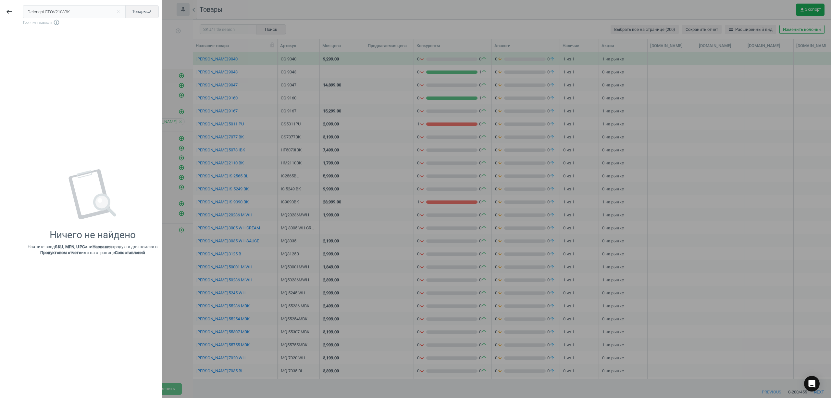
type input "Delonghi CTOV2103BK"
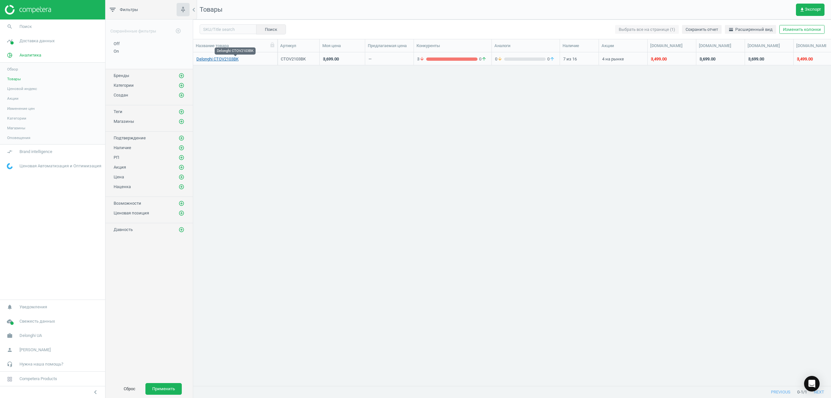
click at [207, 59] on link "Delonghi CTOV2103BK" at bounding box center [217, 59] width 42 height 6
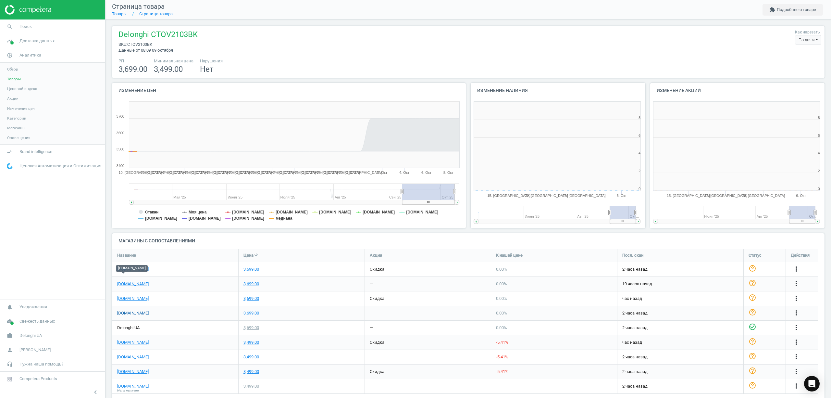
scroll to position [3, 3]
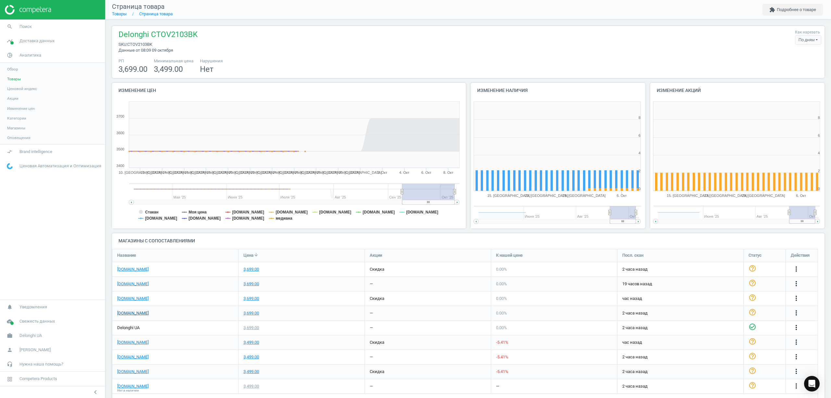
click at [121, 277] on div "[DOMAIN_NAME]" at bounding box center [175, 284] width 126 height 14
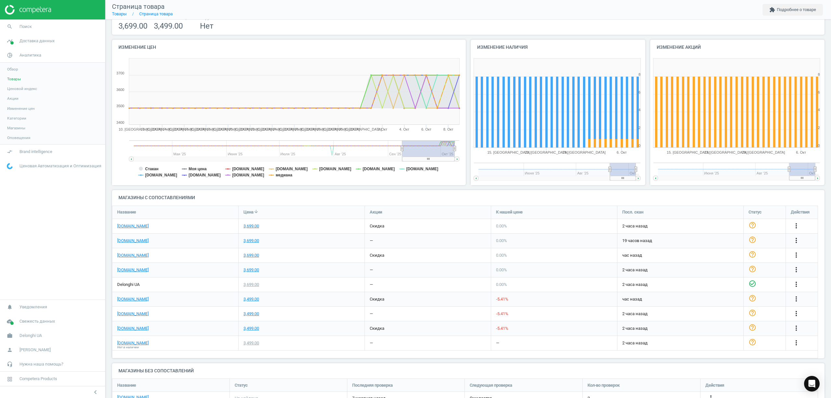
scroll to position [160, 0]
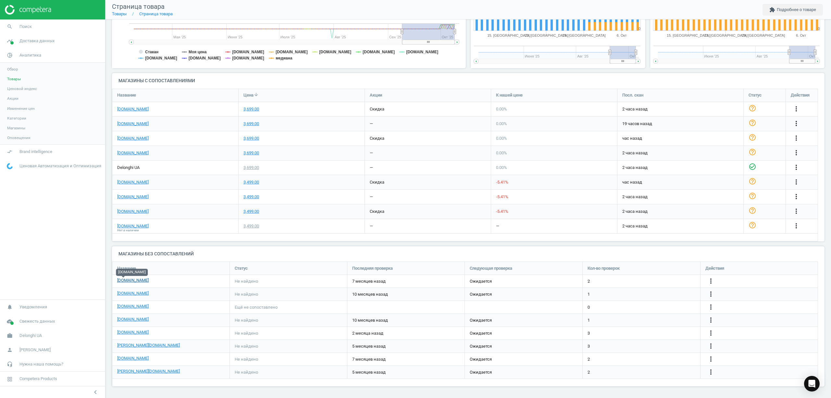
click at [121, 280] on link "[DOMAIN_NAME]" at bounding box center [132, 280] width 31 height 6
click at [711, 280] on icon "more_vert" at bounding box center [711, 281] width 8 height 8
click at [656, 277] on link "Изменить ссылку/опцию" at bounding box center [660, 278] width 89 height 10
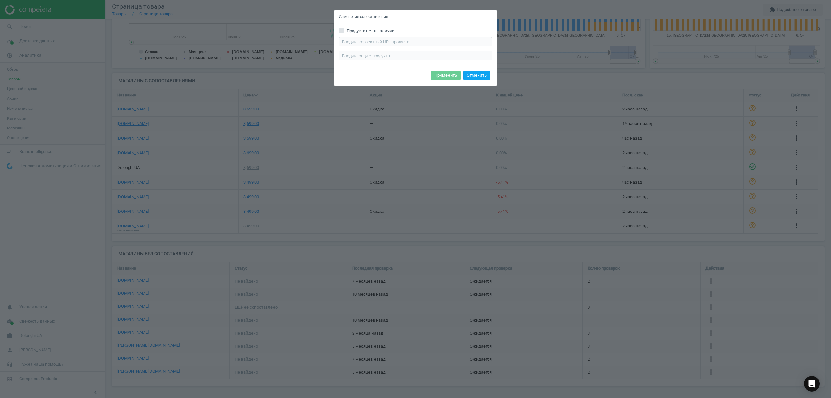
click at [474, 77] on button "Отменить" at bounding box center [476, 75] width 27 height 9
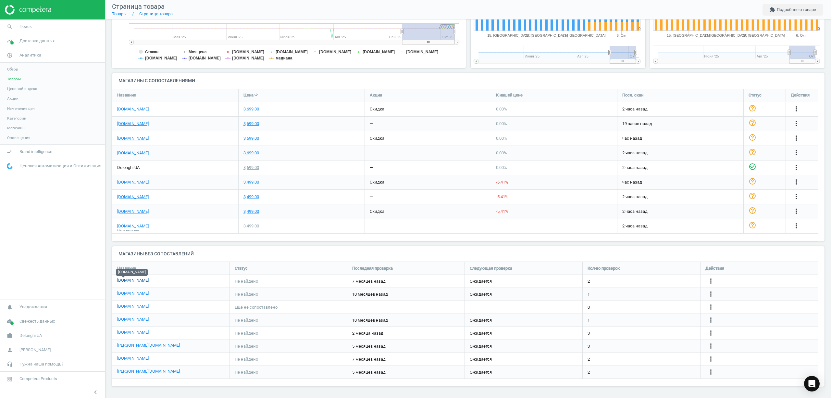
click at [124, 281] on link "[DOMAIN_NAME]" at bounding box center [132, 280] width 31 height 6
click at [8, 26] on icon "search" at bounding box center [10, 26] width 12 height 12
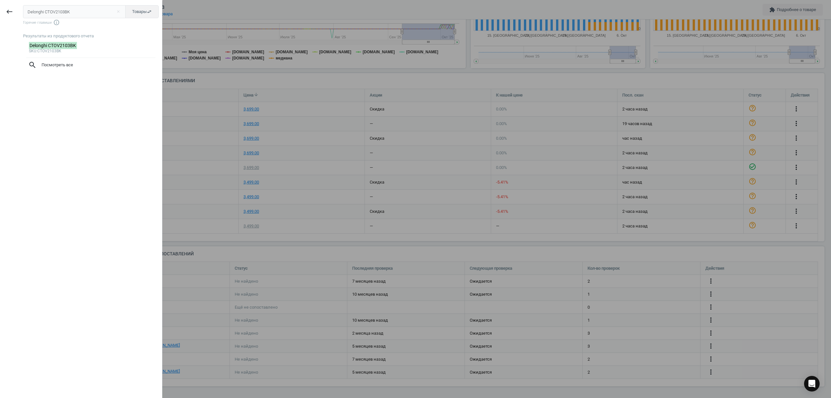
drag, startPoint x: 78, startPoint y: 12, endPoint x: 0, endPoint y: 11, distance: 78.2
click at [0, 11] on div "keyboard_backspace Delonghi CTOV2103BK close Товары swap_horiz Горячие главиши …" at bounding box center [81, 200] width 162 height 398
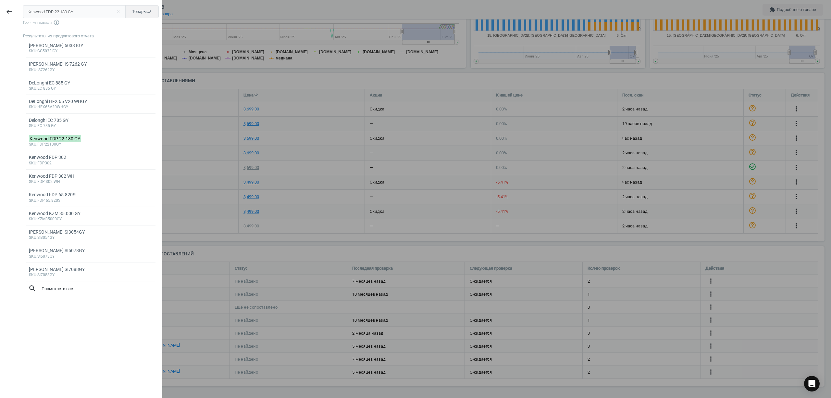
type input "Kenwood FDP 22.130 GY"
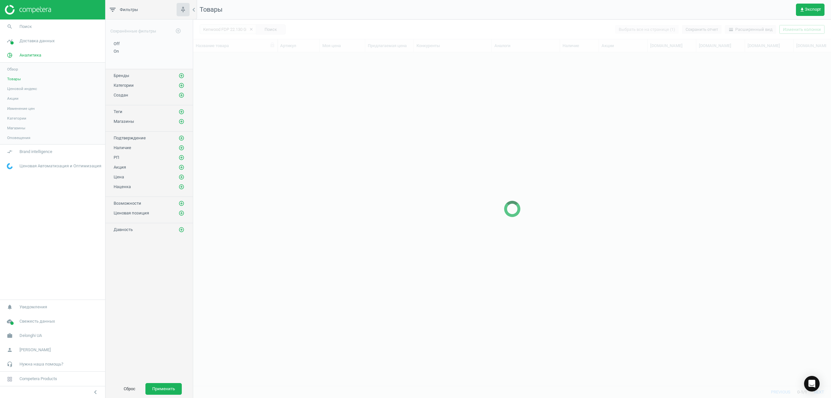
scroll to position [320, 631]
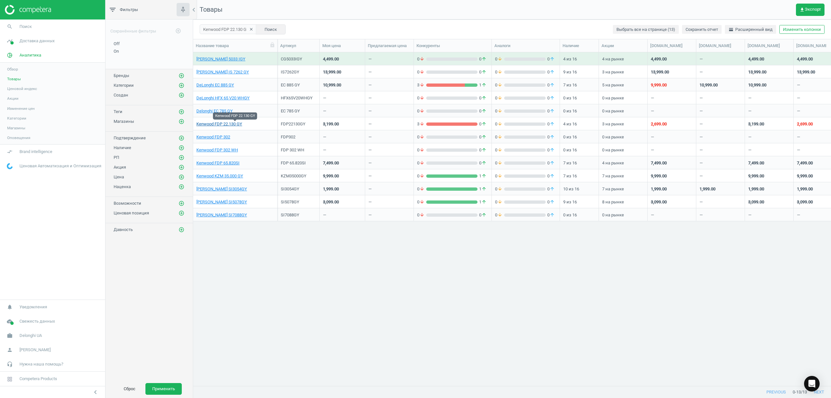
click at [229, 125] on link "Kenwood FDP 22.130 GY" at bounding box center [219, 124] width 46 height 6
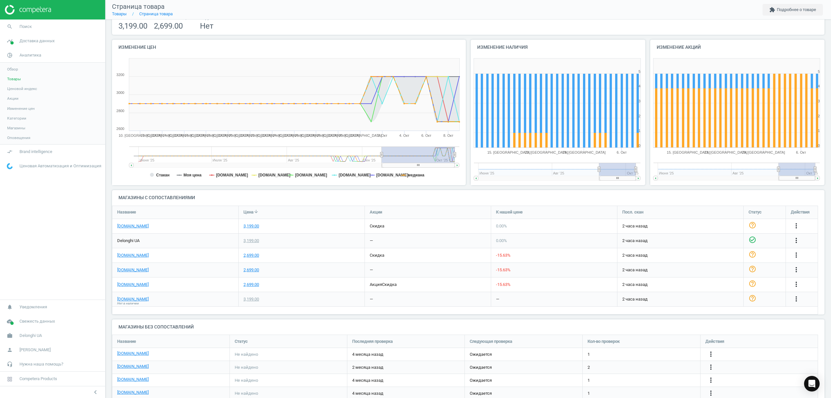
scroll to position [86, 0]
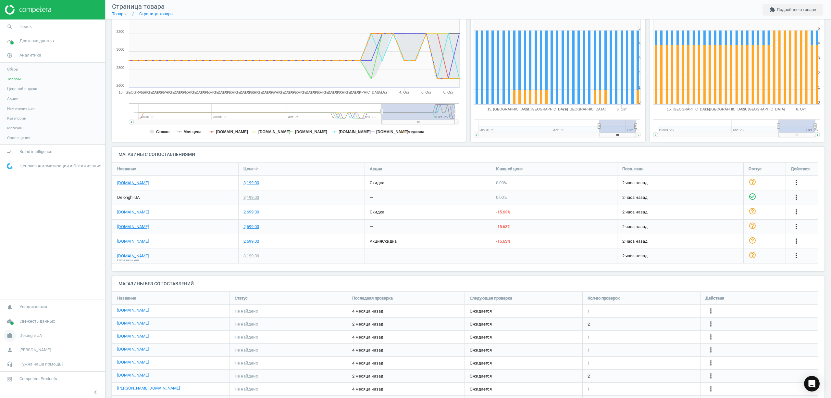
click at [37, 337] on span "Delonghi UA" at bounding box center [30, 335] width 22 height 6
click at [33, 298] on span "Свежесть данных" at bounding box center [36, 298] width 35 height 6
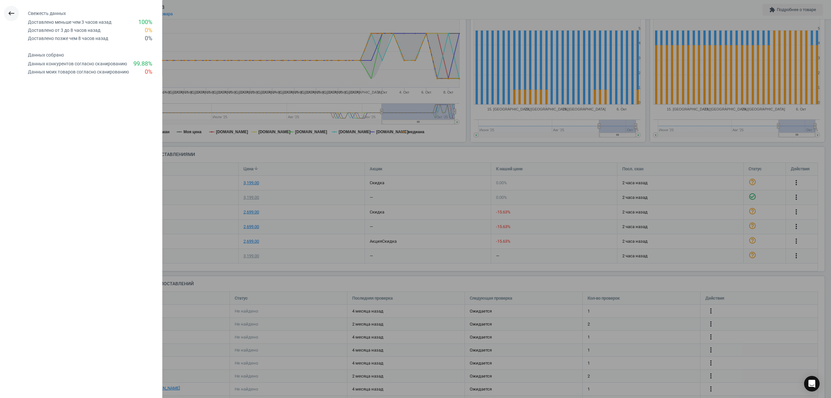
click at [12, 15] on icon "keyboard_backspace" at bounding box center [11, 13] width 8 height 8
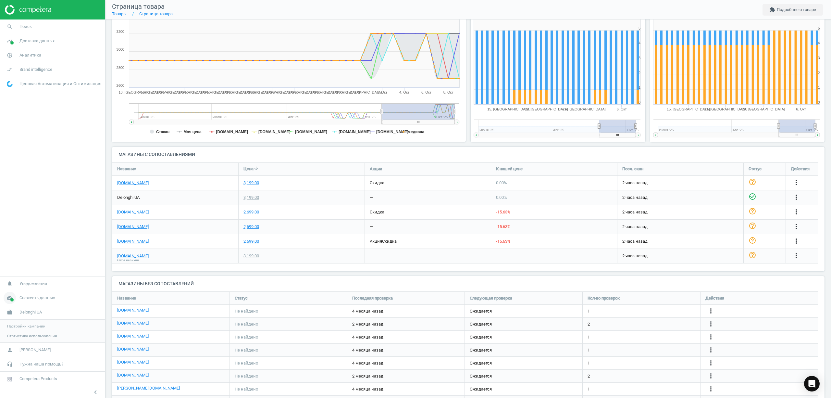
drag, startPoint x: 37, startPoint y: 296, endPoint x: 27, endPoint y: 303, distance: 12.4
click at [72, 142] on nav "search Поиск timeline Доставка данных Обзор Сведения о сопоставлениях Сопоставл…" at bounding box center [52, 147] width 105 height 256
click at [40, 70] on span "Brand intelligence" at bounding box center [35, 70] width 33 height 6
click at [34, 53] on span "Аналитика" at bounding box center [30, 55] width 22 height 6
click at [25, 107] on span "Изменение цен" at bounding box center [21, 108] width 28 height 5
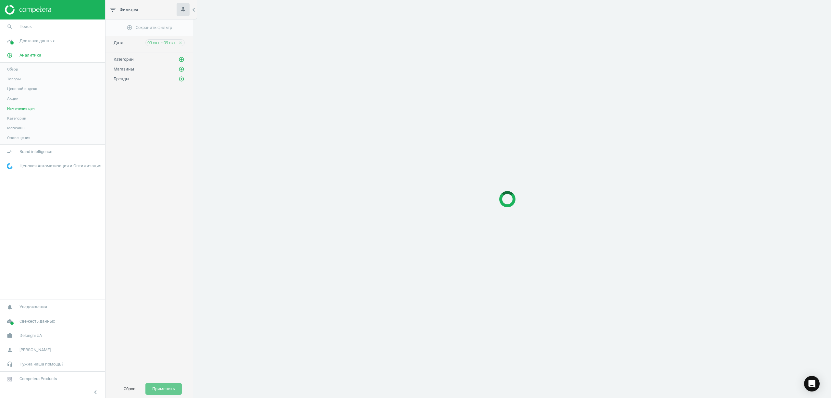
click at [18, 118] on span "Категории" at bounding box center [16, 118] width 19 height 5
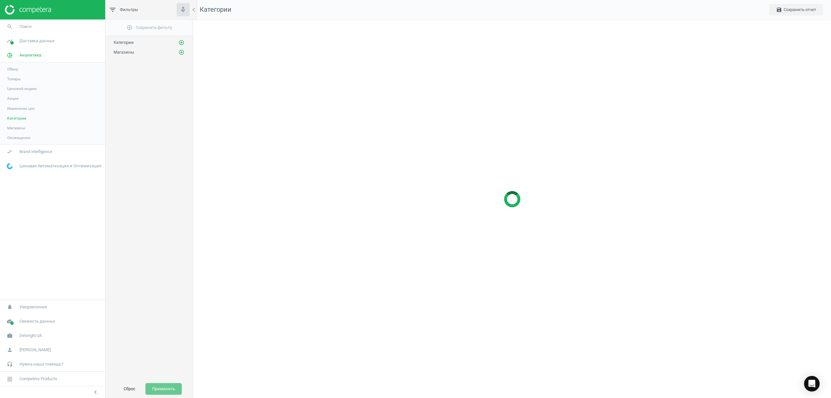
click at [20, 127] on span "Магазины" at bounding box center [16, 127] width 18 height 5
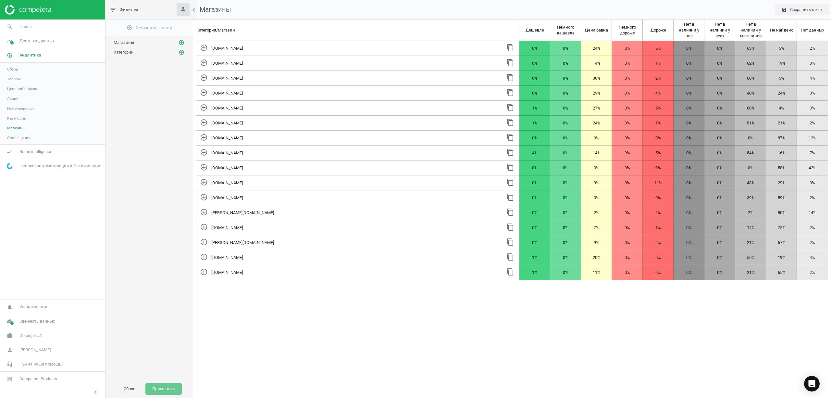
click at [22, 137] on span "Оповещения" at bounding box center [18, 137] width 23 height 5
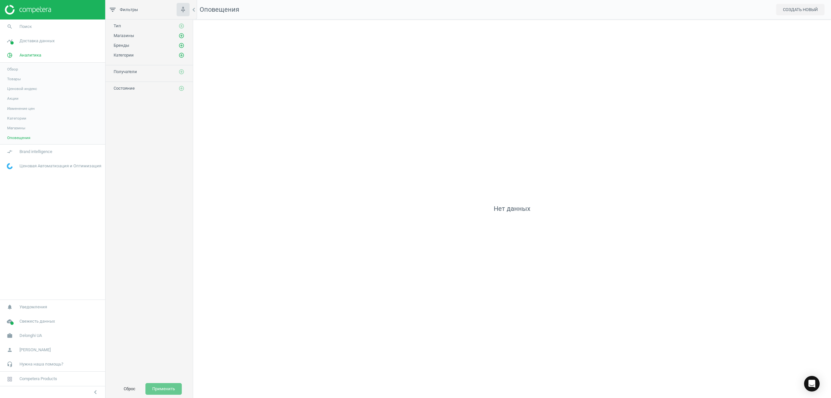
scroll to position [391, 651]
click at [17, 79] on span "Товары" at bounding box center [14, 78] width 14 height 5
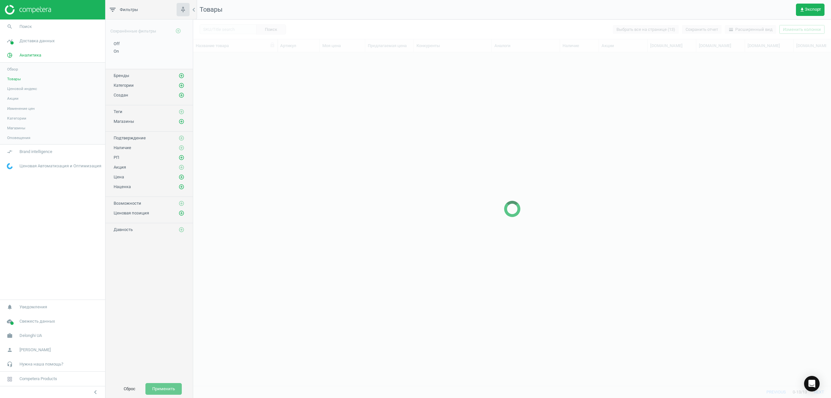
scroll to position [320, 631]
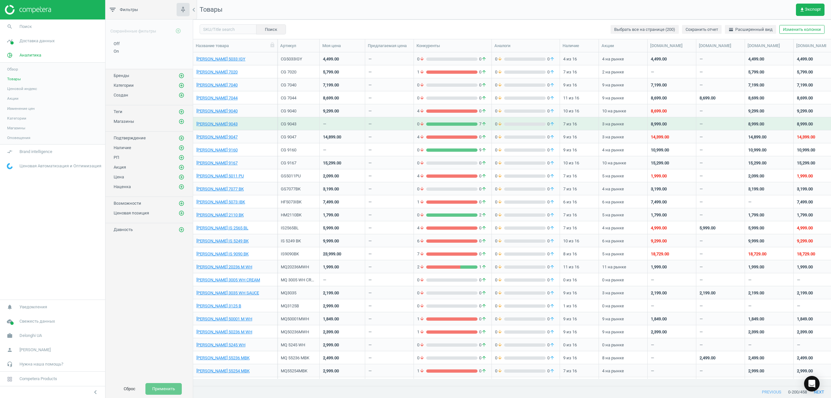
click at [17, 69] on span "Обзор" at bounding box center [12, 69] width 11 height 5
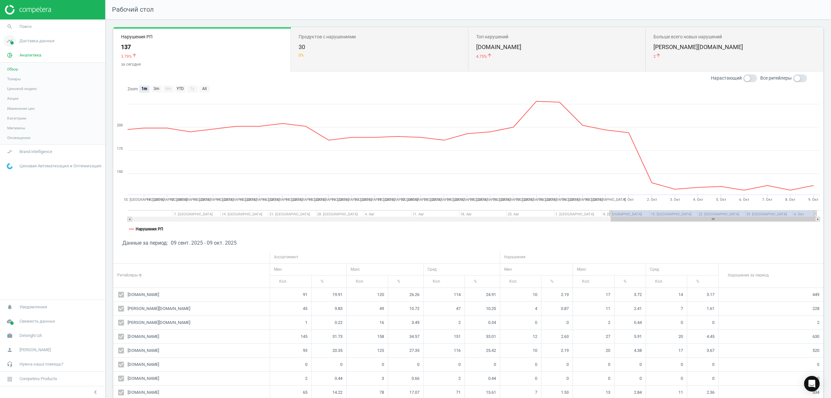
click at [31, 43] on span "Доставка данных" at bounding box center [36, 41] width 35 height 6
click at [39, 306] on span "Уведомления" at bounding box center [33, 307] width 28 height 6
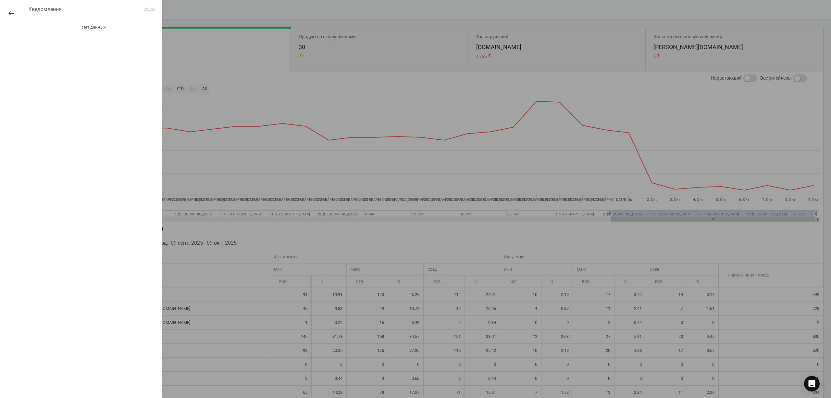
click at [249, 46] on div at bounding box center [415, 199] width 831 height 398
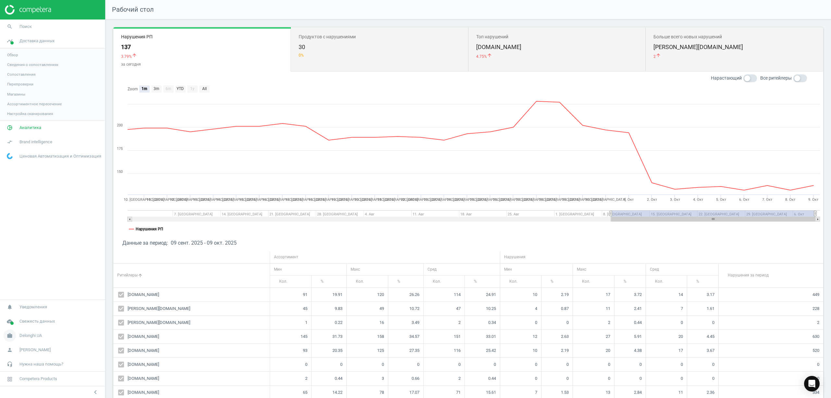
click at [28, 337] on span "Delonghi UA" at bounding box center [30, 335] width 22 height 6
click at [28, 326] on span "Настройки кампании" at bounding box center [26, 325] width 38 height 5
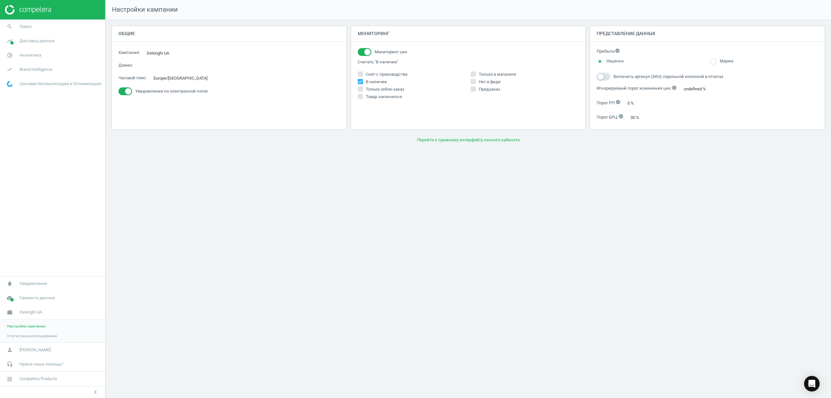
click at [32, 336] on span "Статистика использования" at bounding box center [32, 335] width 50 height 5
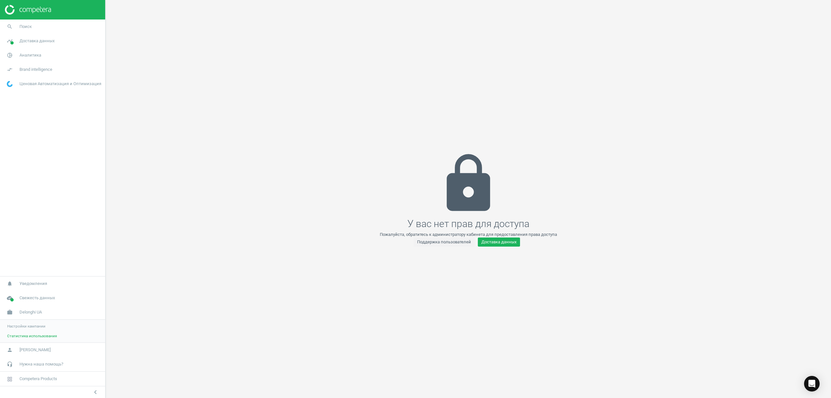
click at [31, 8] on img at bounding box center [28, 10] width 46 height 10
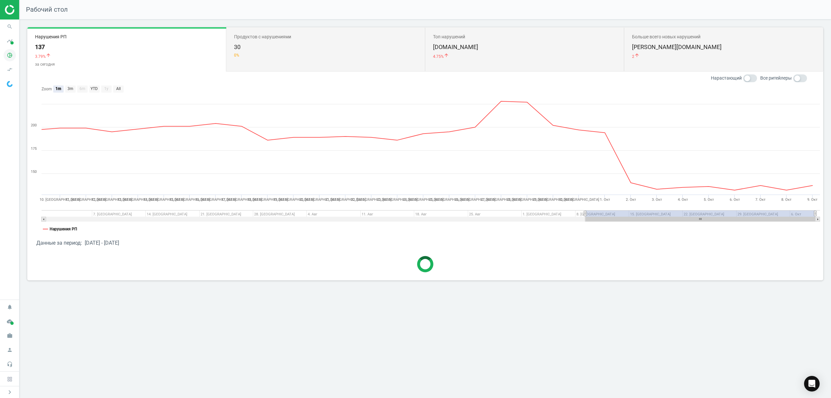
click at [9, 55] on icon "pie_chart_outlined" at bounding box center [10, 55] width 12 height 12
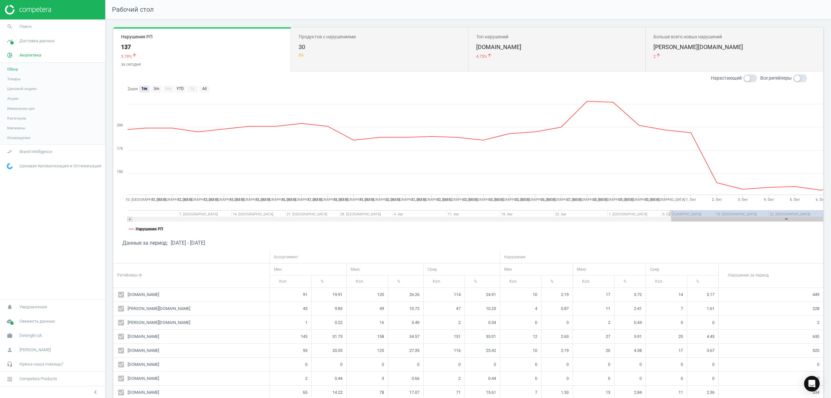
click at [16, 82] on link "Товары" at bounding box center [52, 79] width 105 height 10
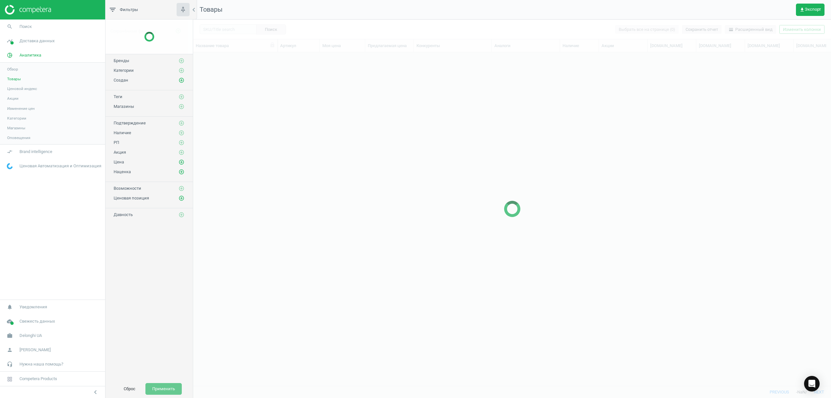
scroll to position [320, 631]
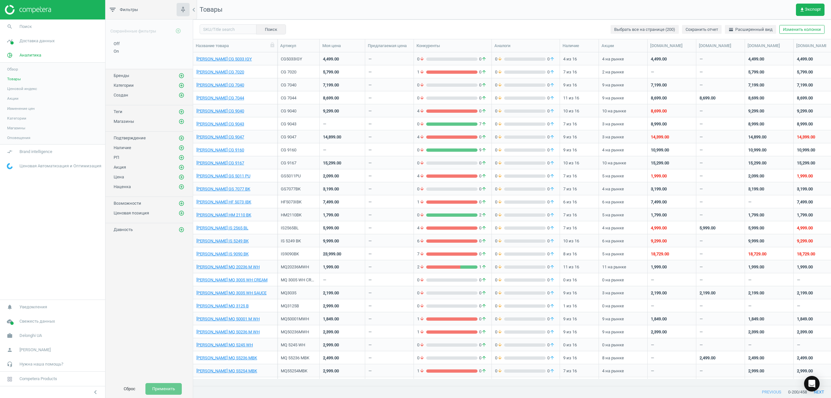
click at [18, 88] on span "Ценовой индекс" at bounding box center [22, 88] width 30 height 5
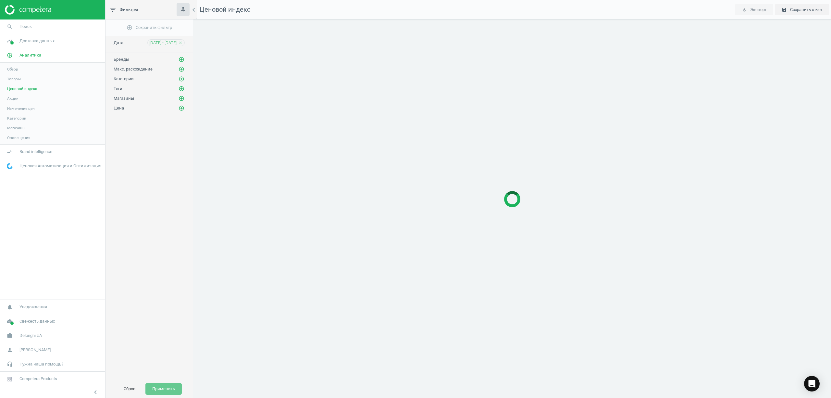
click at [17, 98] on span "Акции" at bounding box center [12, 98] width 11 height 5
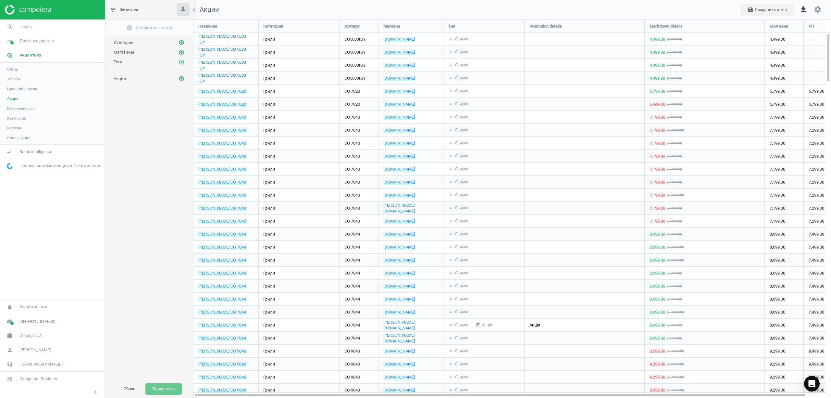
scroll to position [391, 651]
click at [18, 118] on span "Категории" at bounding box center [16, 118] width 19 height 5
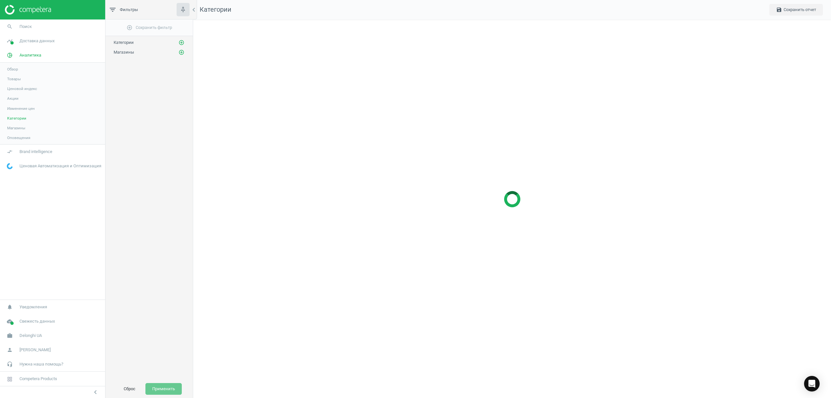
click at [22, 129] on span "Магазины" at bounding box center [16, 127] width 18 height 5
click at [22, 145] on link "compare_arrows Brand intelligence" at bounding box center [52, 151] width 105 height 14
click at [21, 137] on nav "search Поиск timeline Доставка данных Обзор Сведения о сопоставлениях Сопоставл…" at bounding box center [52, 159] width 105 height 280
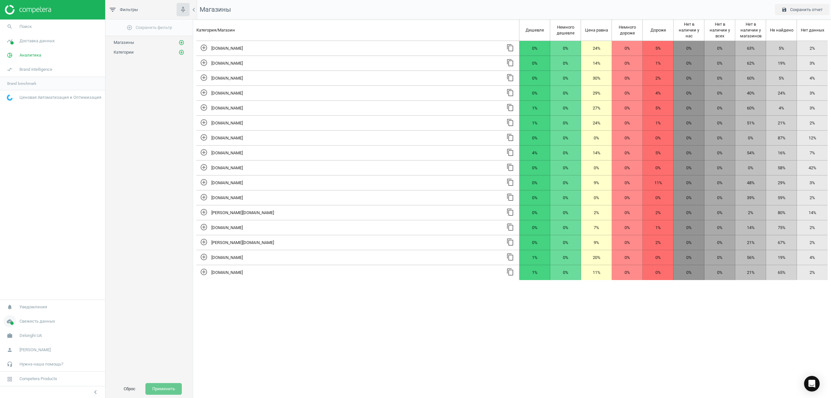
click at [41, 322] on span "Свежесть данных" at bounding box center [36, 321] width 35 height 6
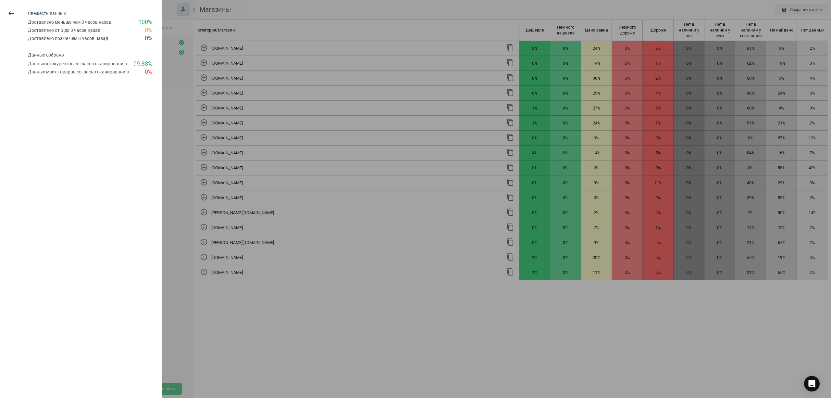
click at [41, 322] on div "keyboard_backspace Свежесть данных Доставлено меньше чем 3 часов назад 100 % До…" at bounding box center [81, 199] width 162 height 398
click at [8, 10] on icon "keyboard_backspace" at bounding box center [11, 13] width 8 height 8
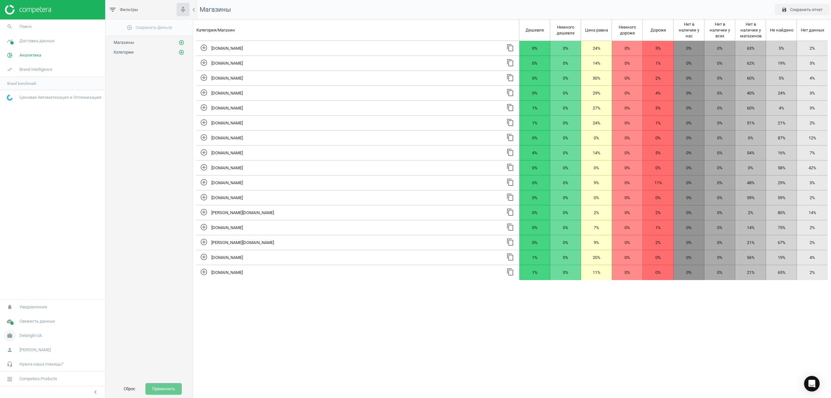
click at [34, 335] on span "Delonghi UA" at bounding box center [30, 335] width 22 height 6
click at [35, 325] on span "Настройки кампании" at bounding box center [26, 325] width 38 height 5
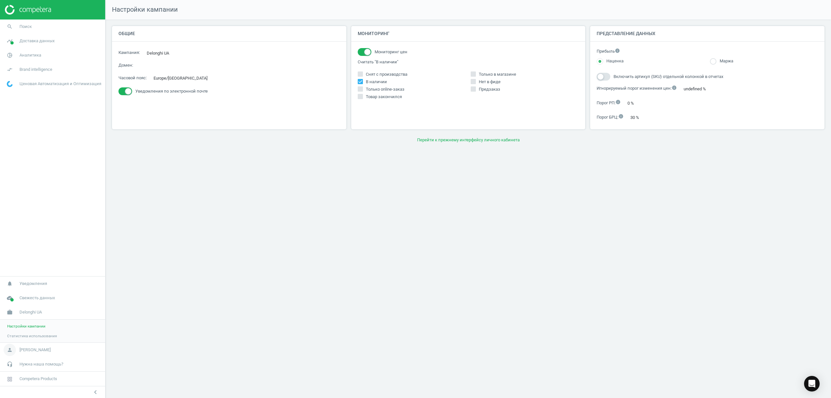
click at [32, 351] on span "[PERSON_NAME]" at bounding box center [34, 350] width 31 height 6
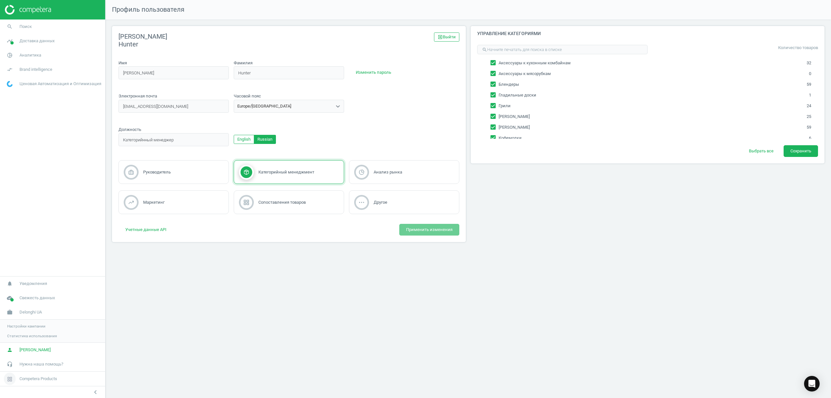
click at [35, 376] on span "Competera Products" at bounding box center [38, 379] width 38 height 6
click at [196, 287] on div "Профиль пользователя Alex Hunter exit_to_app Выйти Имя Alex first_name_invalid …" at bounding box center [467, 199] width 725 height 398
click at [51, 83] on span "Ценовая Автоматизация и Оптимизация" at bounding box center [60, 84] width 82 height 6
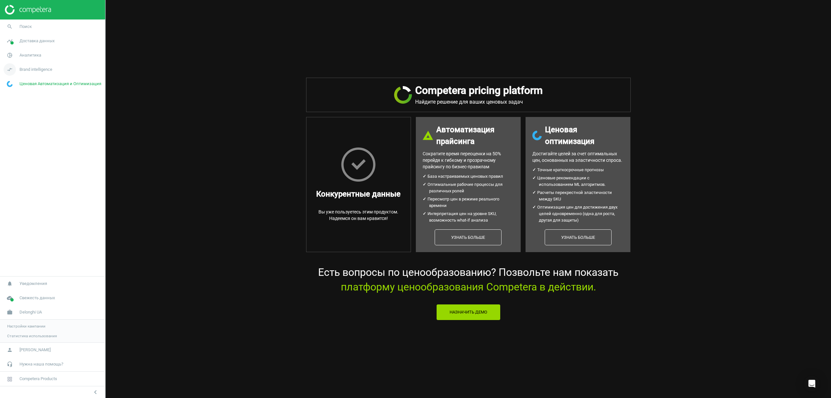
click at [38, 68] on span "Brand intelligence" at bounding box center [35, 70] width 33 height 6
click at [27, 82] on span "Brand benchmark" at bounding box center [21, 83] width 29 height 5
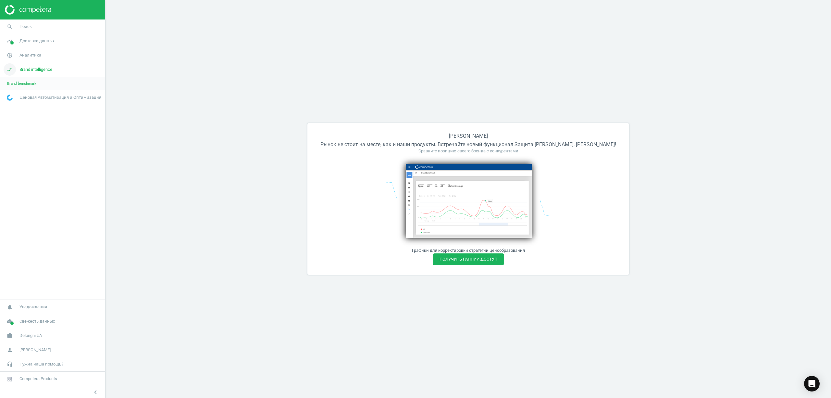
click at [32, 72] on span "Brand intelligence" at bounding box center [35, 70] width 33 height 6
click at [32, 58] on span "Аналитика" at bounding box center [30, 55] width 22 height 6
click at [23, 138] on span "Оповещения" at bounding box center [18, 137] width 23 height 5
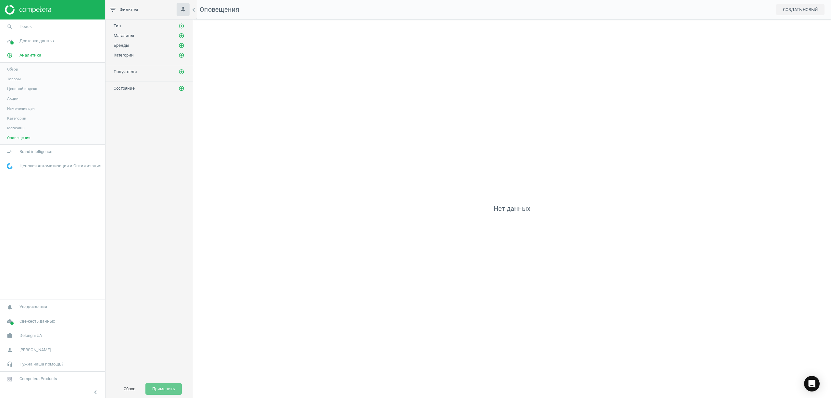
scroll to position [391, 651]
click at [19, 128] on span "Магазины" at bounding box center [16, 127] width 18 height 5
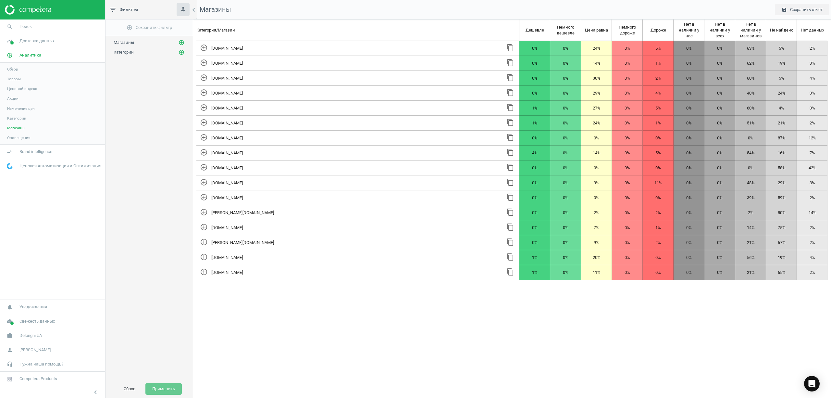
click at [17, 118] on span "Категории" at bounding box center [16, 118] width 19 height 5
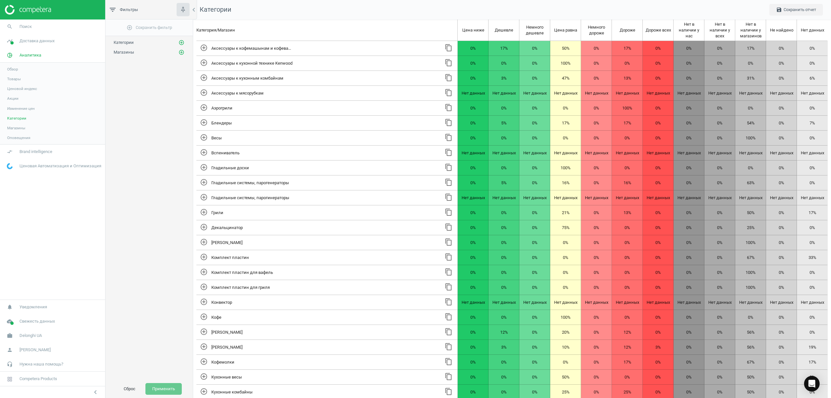
click at [18, 107] on span "Изменение цен" at bounding box center [21, 108] width 28 height 5
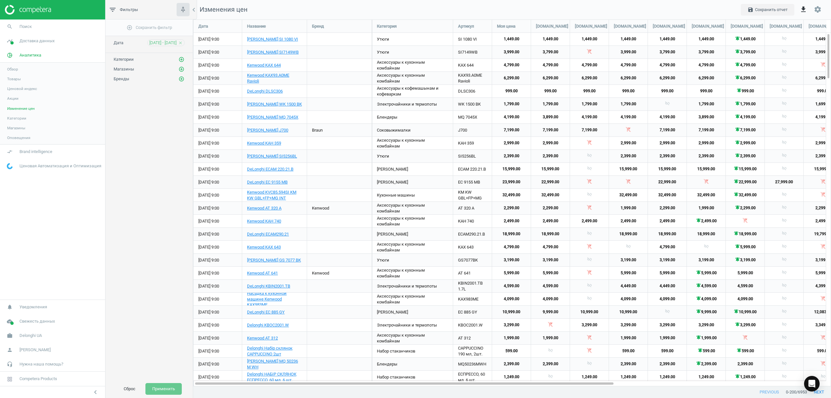
scroll to position [379, 651]
click at [16, 95] on link "Акции" at bounding box center [52, 98] width 105 height 10
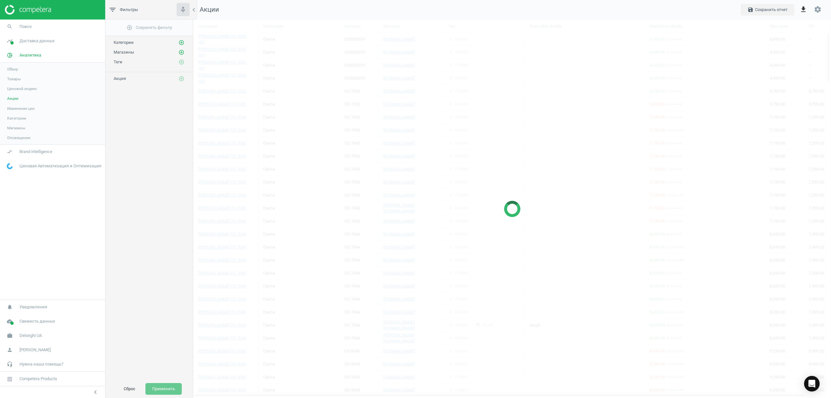
scroll to position [391, 651]
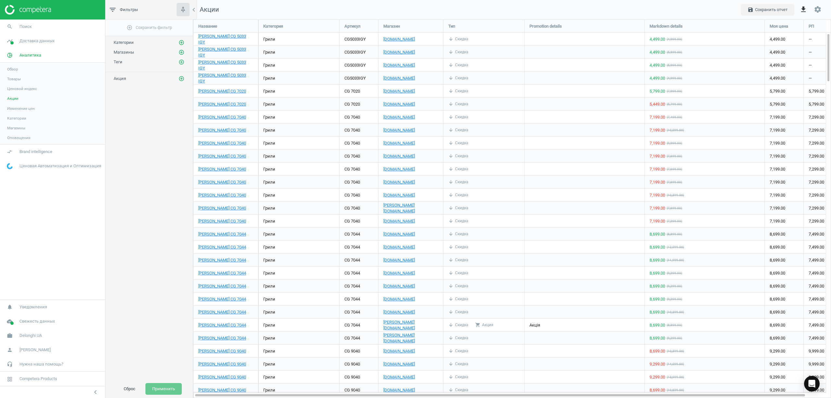
click at [19, 88] on span "Ценовой индекс" at bounding box center [22, 88] width 30 height 5
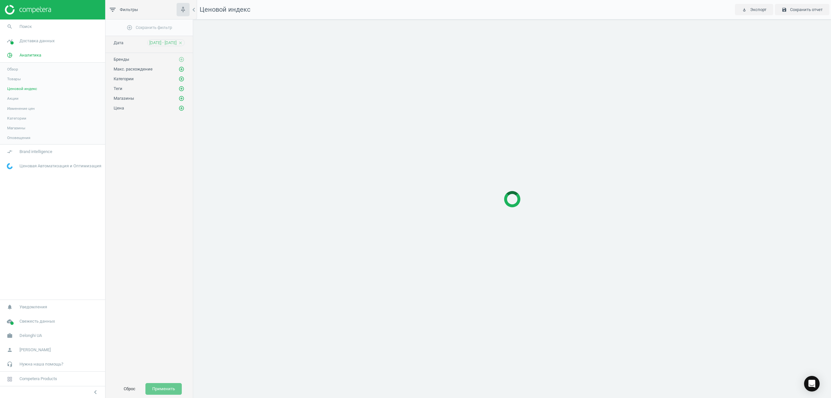
click at [16, 80] on span "Товары" at bounding box center [14, 78] width 14 height 5
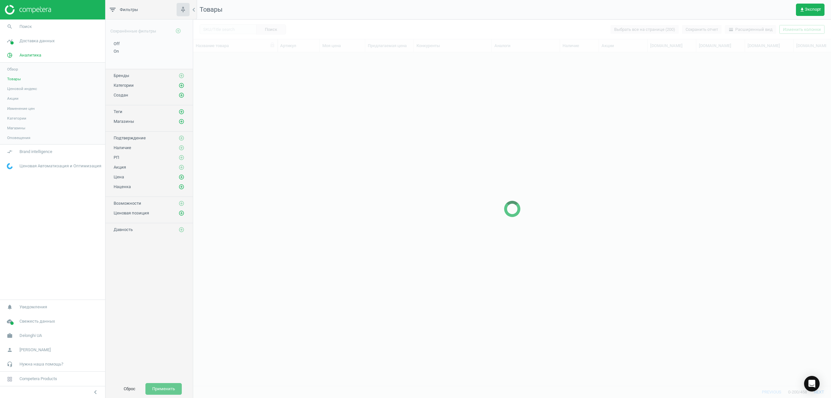
scroll to position [320, 631]
click at [15, 69] on span "Обзор" at bounding box center [12, 69] width 11 height 5
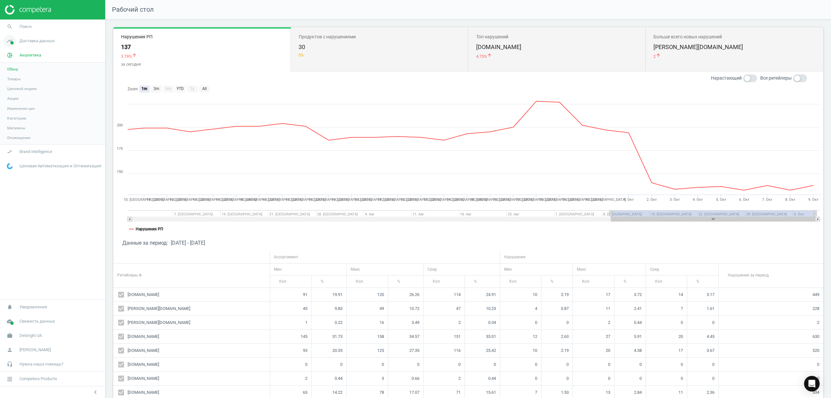
click at [32, 44] on link "timeline Доставка данных" at bounding box center [52, 41] width 105 height 14
click at [31, 112] on span "Настройка сканирования" at bounding box center [30, 113] width 46 height 5
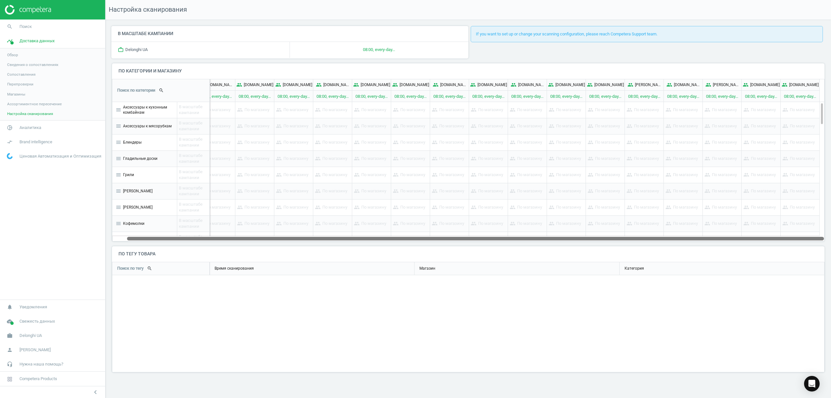
drag, startPoint x: 199, startPoint y: 238, endPoint x: 353, endPoint y: 229, distance: 154.4
click at [353, 229] on div "Поиск по категории search people rozetka.com.ua 08:00, every-day ... people eld…" at bounding box center [468, 160] width 712 height 162
drag, startPoint x: 381, startPoint y: 237, endPoint x: 552, endPoint y: 225, distance: 171.8
click at [552, 225] on div "Поиск по категории search people rozetka.com.ua 08:00, every-day ... people eld…" at bounding box center [468, 160] width 712 height 162
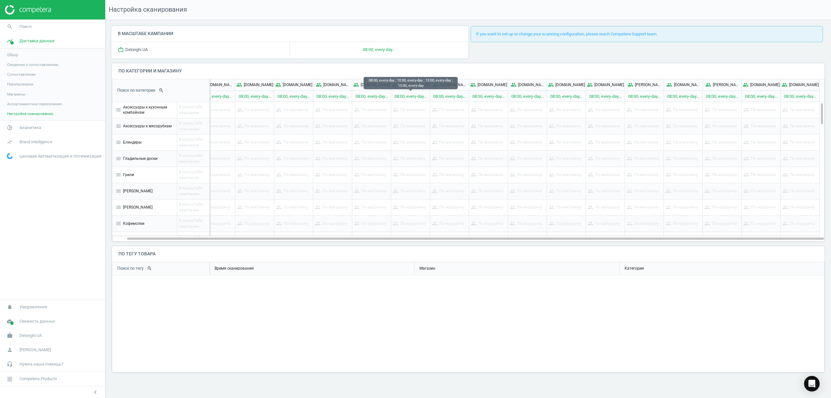
click at [419, 99] on p "08:00, every-day ..." at bounding box center [410, 96] width 39 height 11
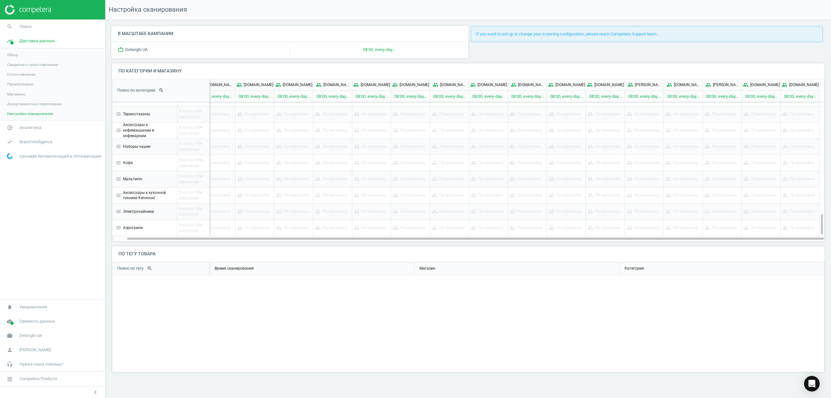
click at [22, 105] on span "Ассортиментное пересечение" at bounding box center [34, 103] width 55 height 5
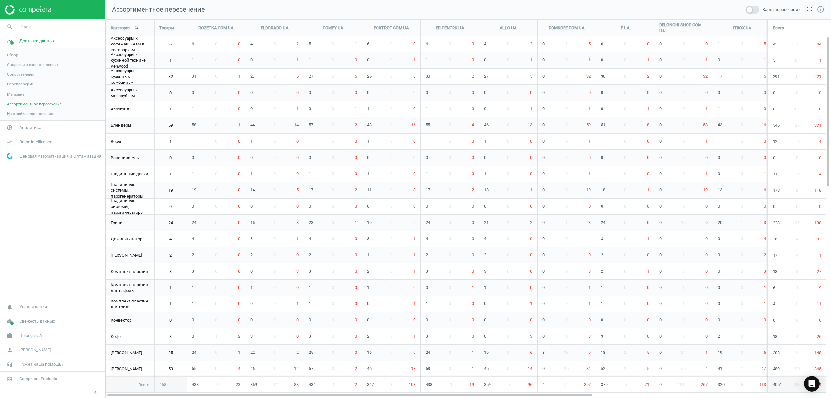
click at [19, 93] on span "Магазины" at bounding box center [16, 94] width 18 height 5
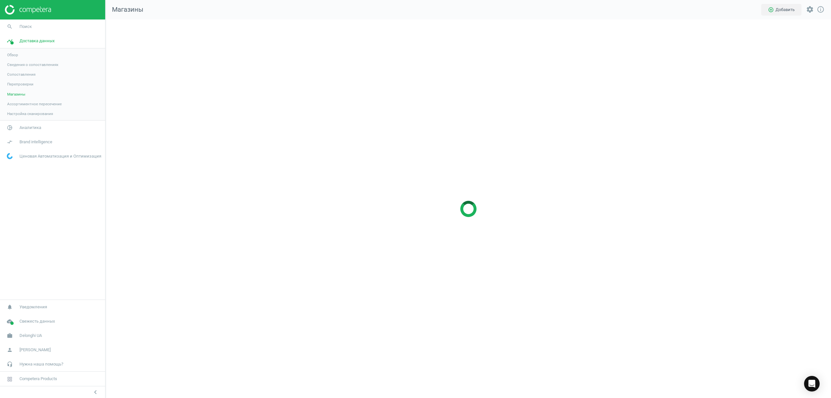
scroll to position [391, 739]
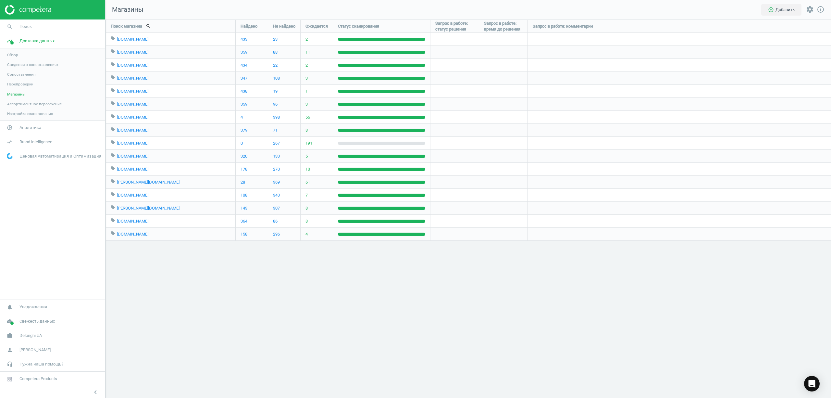
click at [22, 82] on span "Перепроверки" at bounding box center [20, 83] width 26 height 5
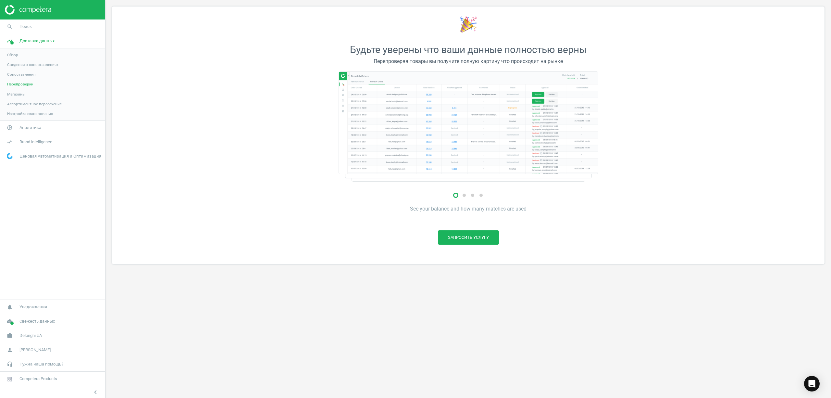
click at [21, 89] on link "Перепроверки" at bounding box center [52, 84] width 105 height 10
click at [22, 92] on span "Магазины" at bounding box center [16, 94] width 18 height 5
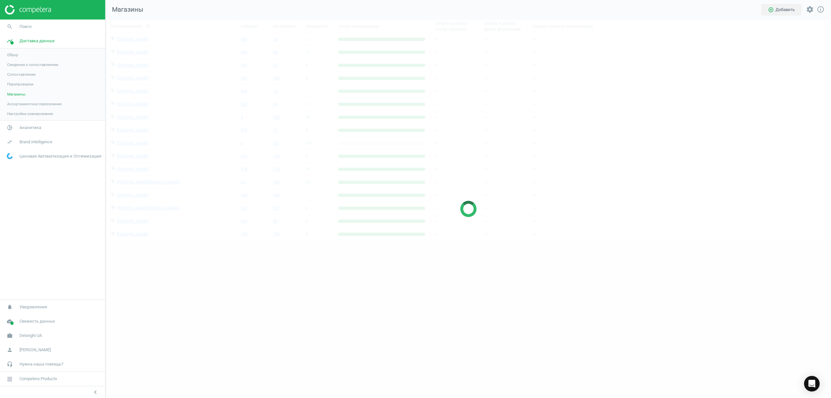
scroll to position [391, 739]
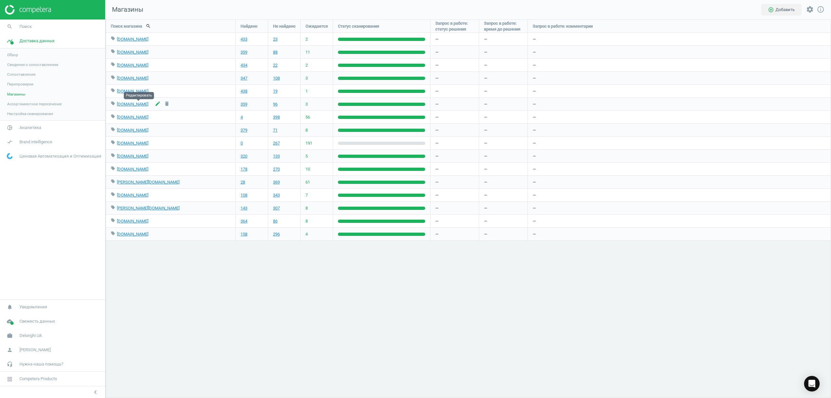
click at [155, 103] on icon "edit" at bounding box center [158, 104] width 6 height 6
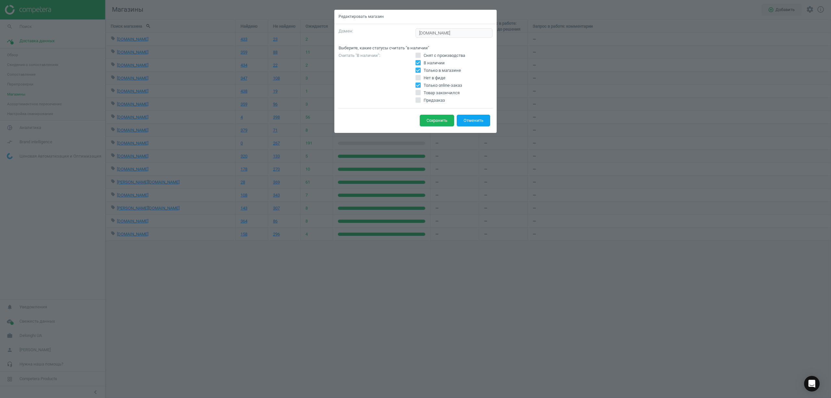
click at [469, 120] on button "Отменить" at bounding box center [473, 121] width 33 height 12
